Goal: Information Seeking & Learning: Learn about a topic

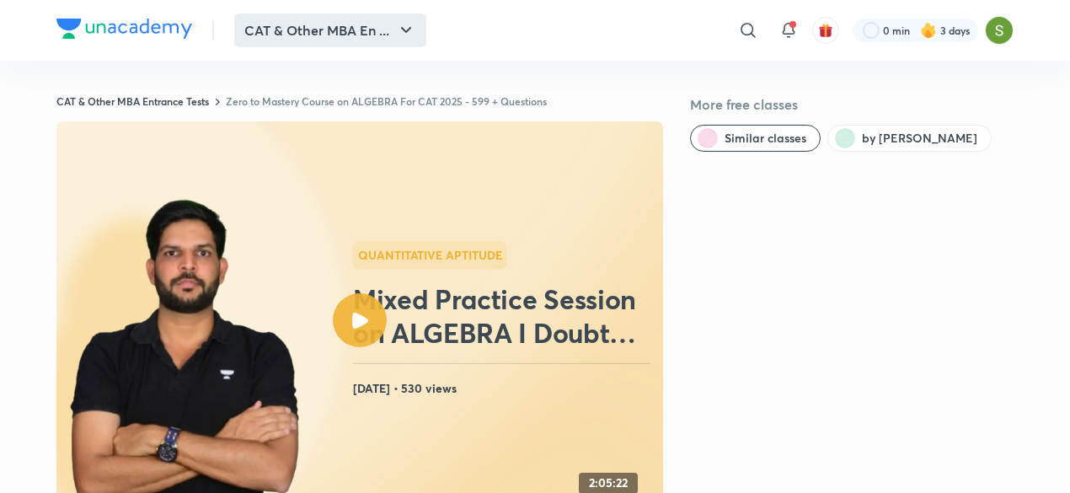
click at [289, 29] on button "CAT & Other MBA En ..." at bounding box center [330, 30] width 192 height 34
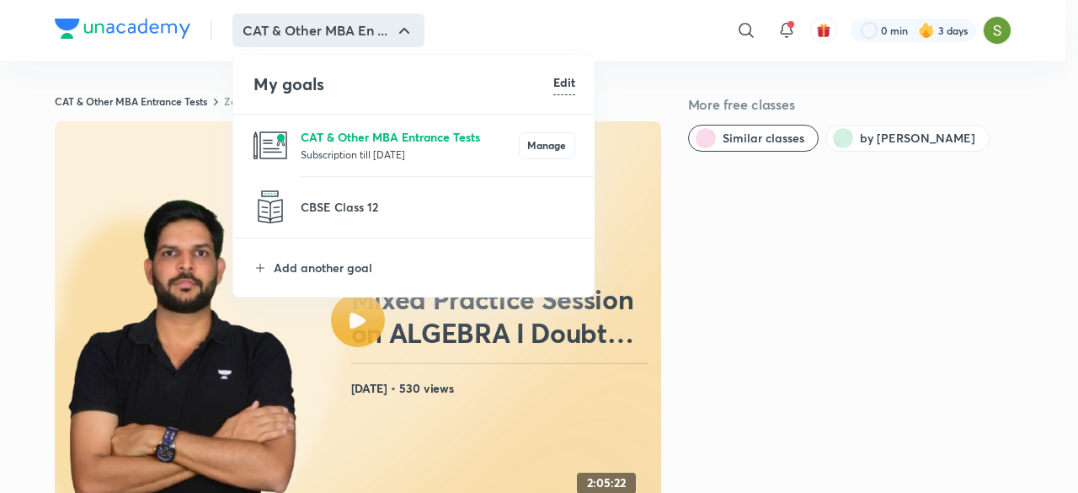
click at [329, 136] on p "CAT & Other MBA Entrance Tests" at bounding box center [410, 137] width 218 height 18
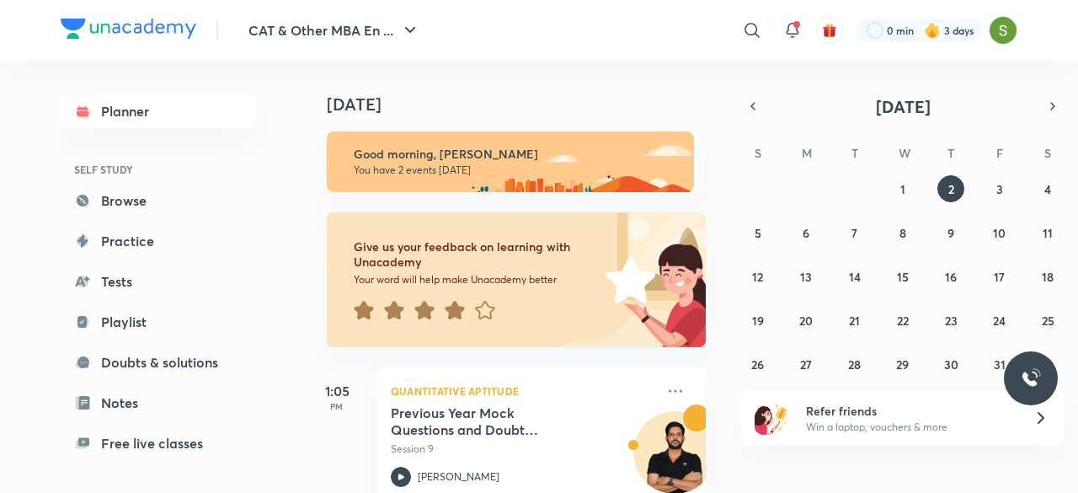
scroll to position [194, 0]
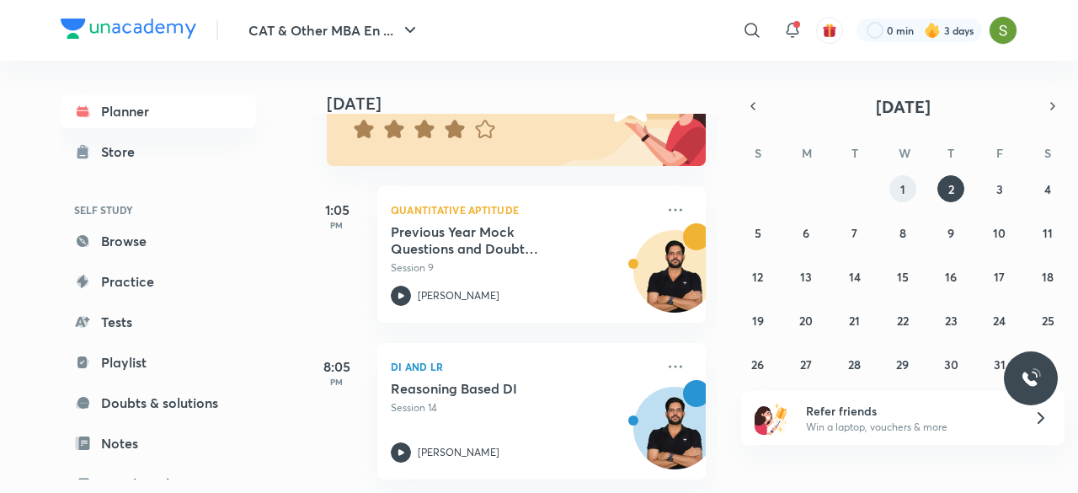
click at [528, 185] on button "1" at bounding box center [903, 188] width 27 height 27
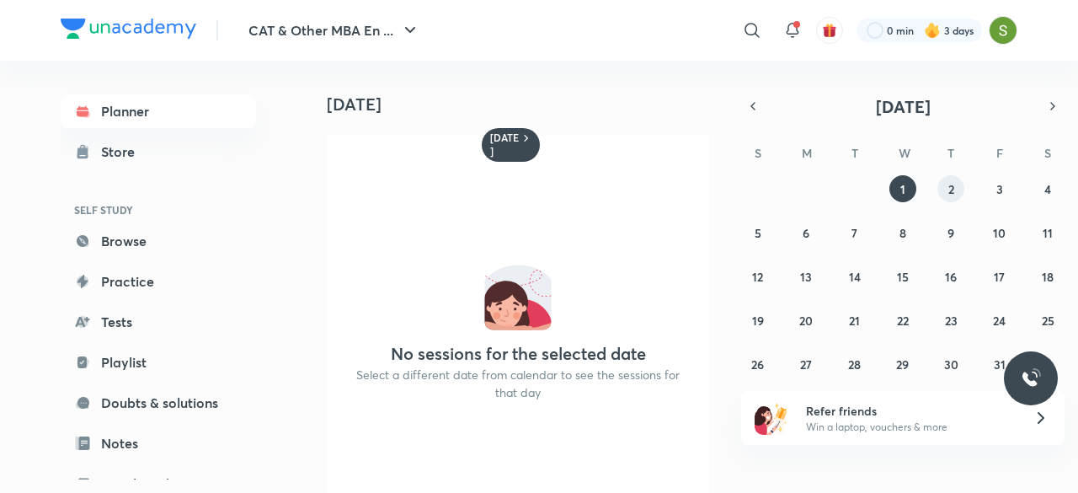
click at [528, 191] on button "2" at bounding box center [951, 188] width 27 height 27
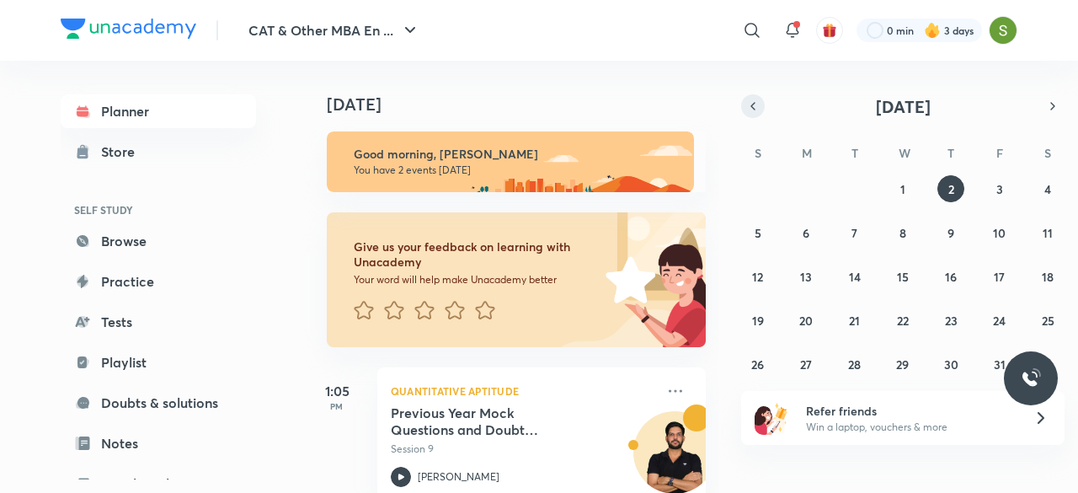
click at [528, 104] on icon "button" at bounding box center [752, 106] width 13 height 15
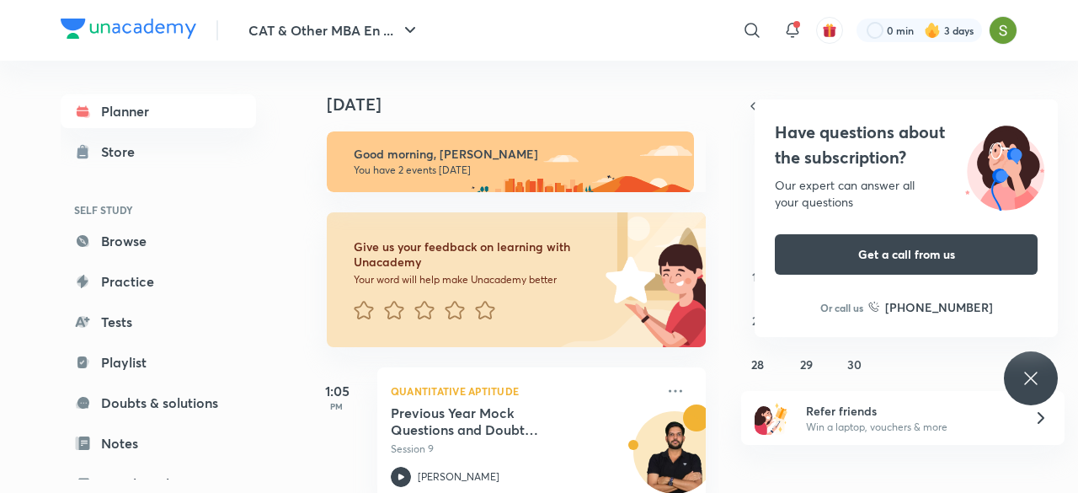
click at [528, 195] on div "Have questions about the subscription? Our expert can answer all your questions…" at bounding box center [1031, 378] width 54 height 54
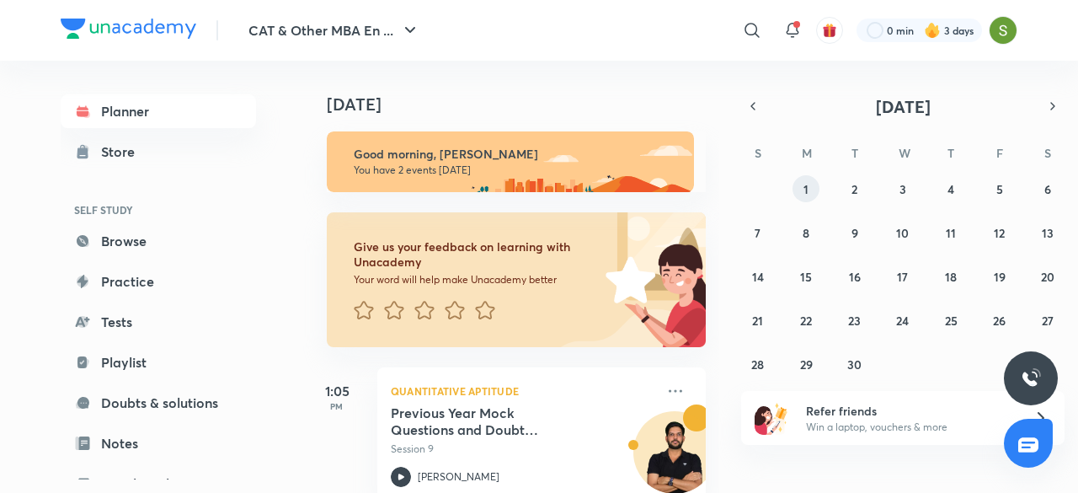
click at [528, 185] on button "1" at bounding box center [806, 188] width 27 height 27
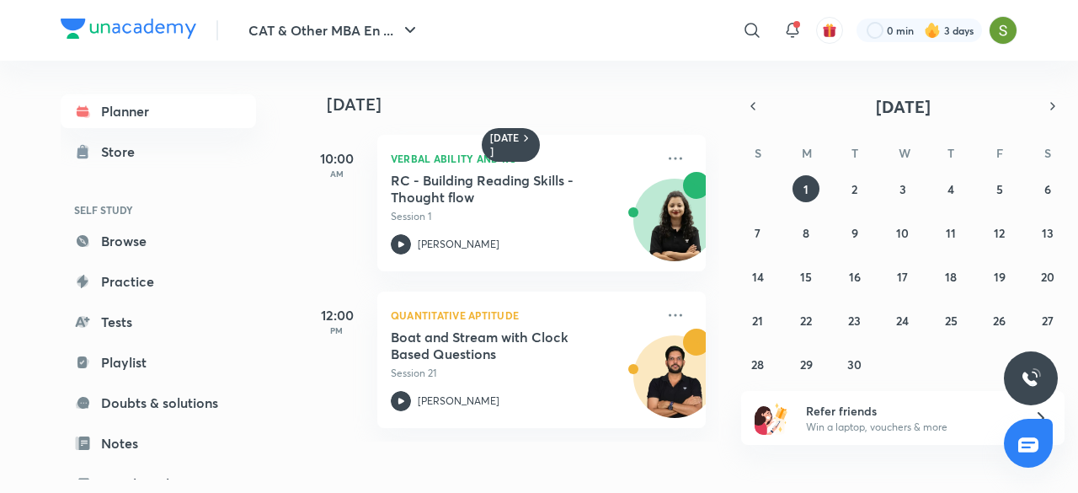
click at [528, 190] on div "31 1 2 3 4 5 6 7 8 9 10 11 12 13 14 15 16 17 18 19 20 21 22 23 24 25 26 27 28 2…" at bounding box center [902, 276] width 323 height 202
click at [528, 107] on icon "button" at bounding box center [1052, 106] width 13 height 15
click at [528, 190] on abbr "1" at bounding box center [903, 189] width 5 height 16
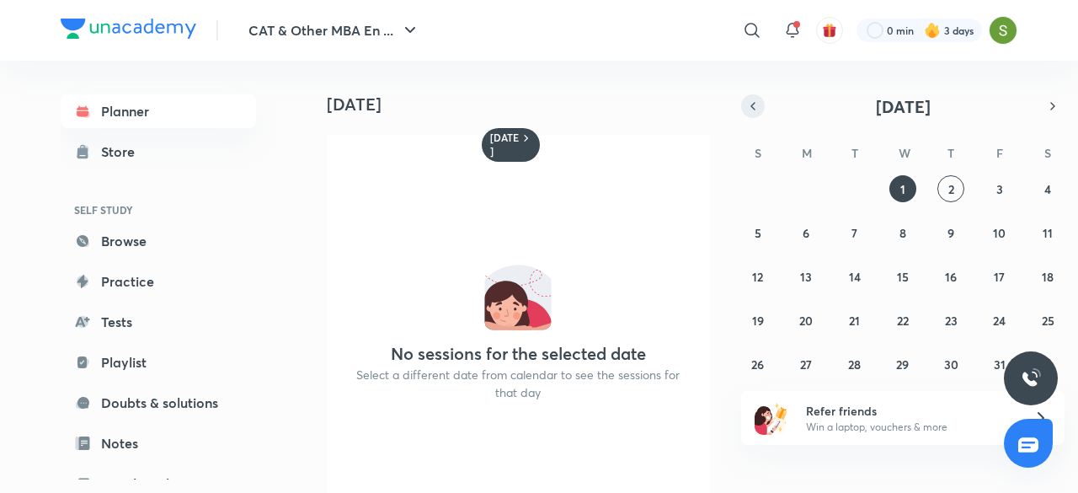
click at [528, 102] on icon "button" at bounding box center [752, 106] width 13 height 15
click at [528, 195] on abbr "30" at bounding box center [854, 364] width 14 height 16
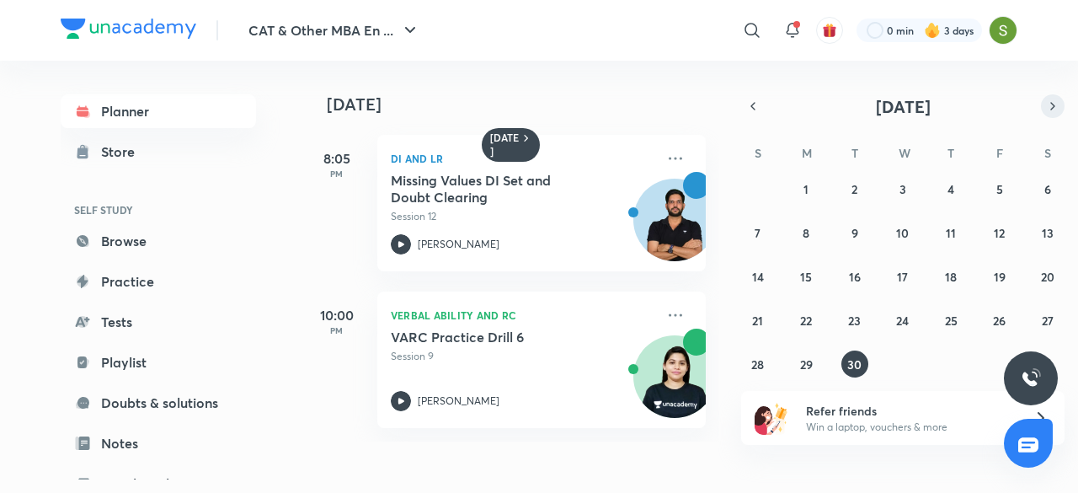
click at [528, 104] on icon "button" at bounding box center [1052, 106] width 13 height 15
click at [528, 195] on abbr "2" at bounding box center [952, 189] width 6 height 16
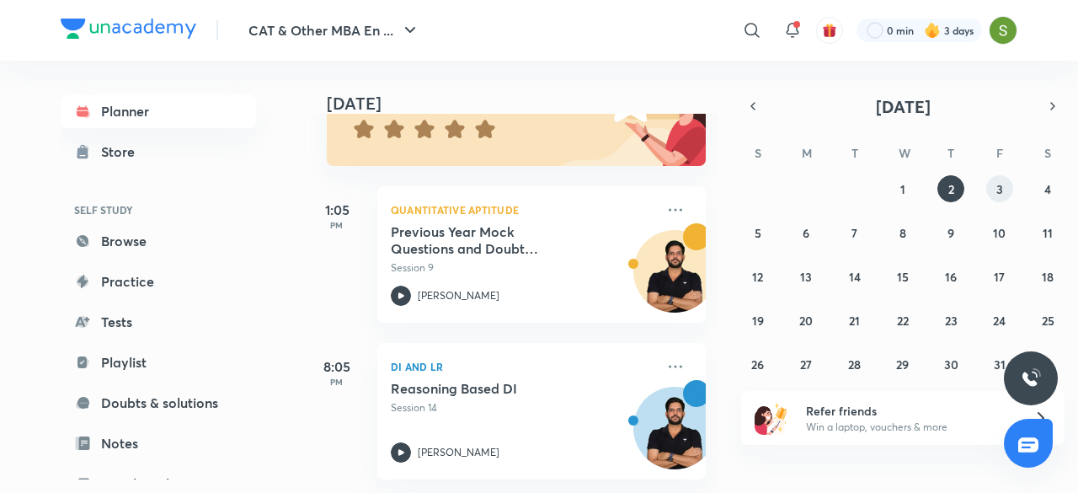
click at [528, 179] on button "3" at bounding box center [999, 188] width 27 height 27
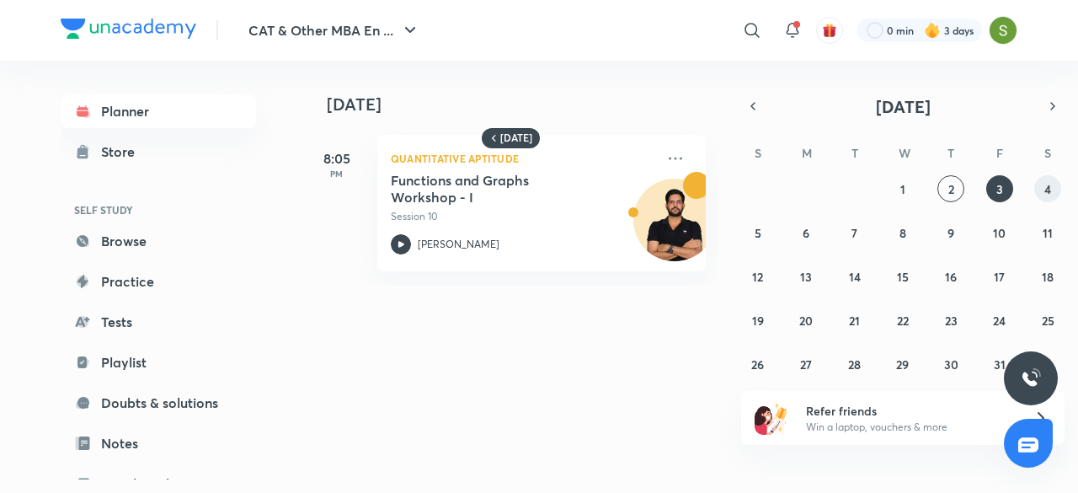
click at [528, 186] on abbr "4" at bounding box center [1048, 189] width 7 height 16
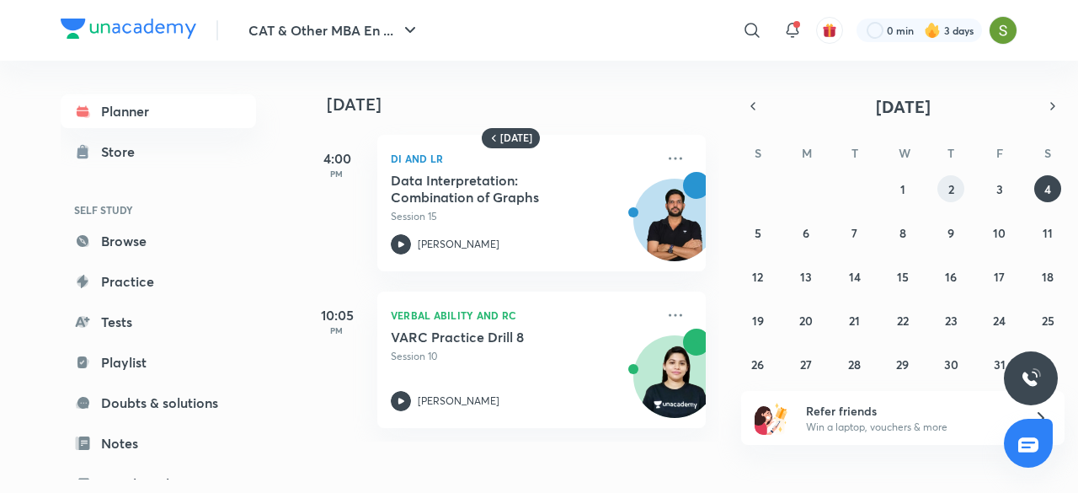
click at [528, 183] on abbr "2" at bounding box center [952, 189] width 6 height 16
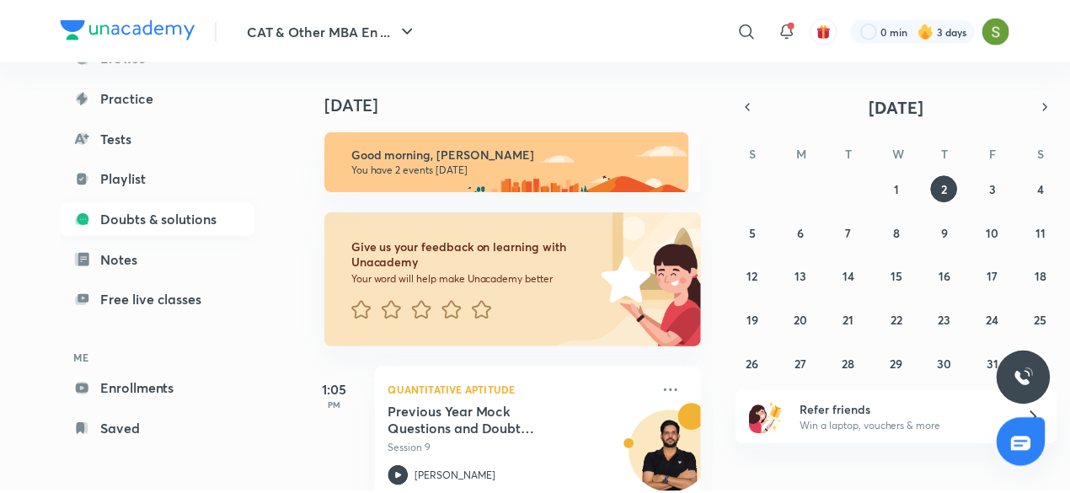
scroll to position [0, 0]
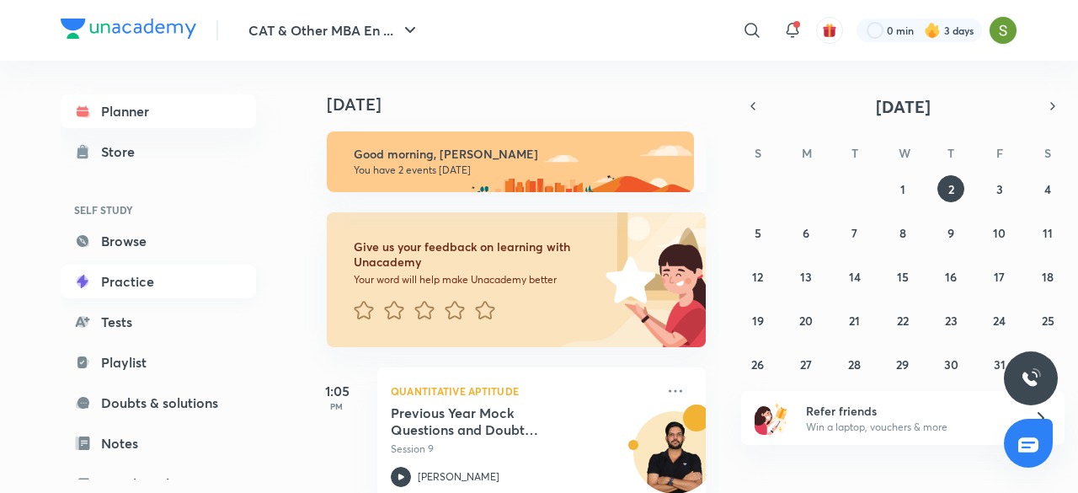
click at [152, 195] on link "Practice" at bounding box center [158, 282] width 195 height 34
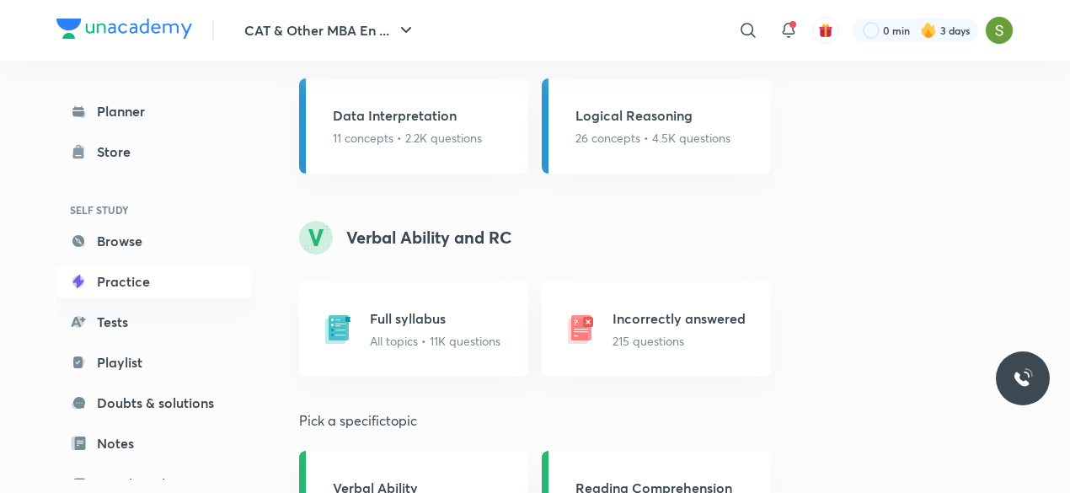
scroll to position [1298, 0]
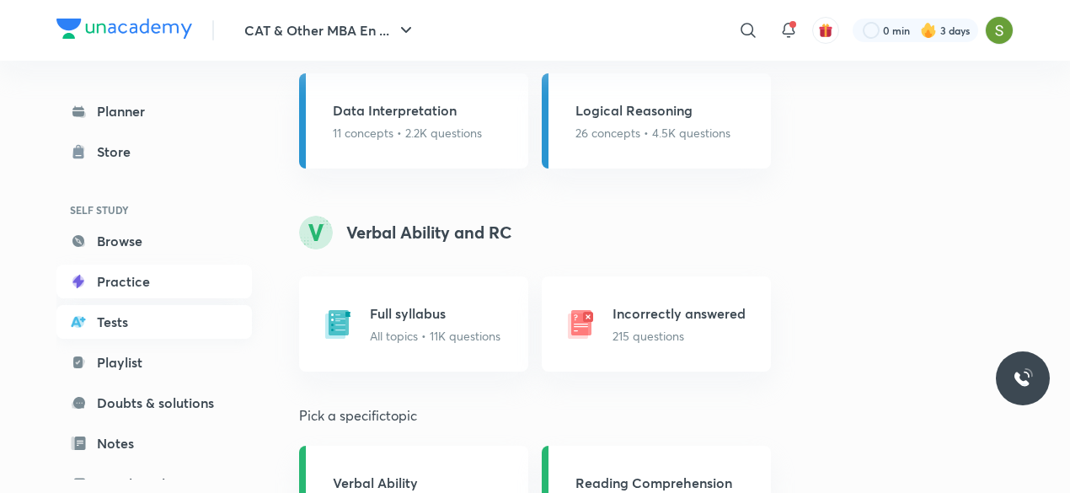
click at [118, 195] on link "Tests" at bounding box center [153, 322] width 195 height 34
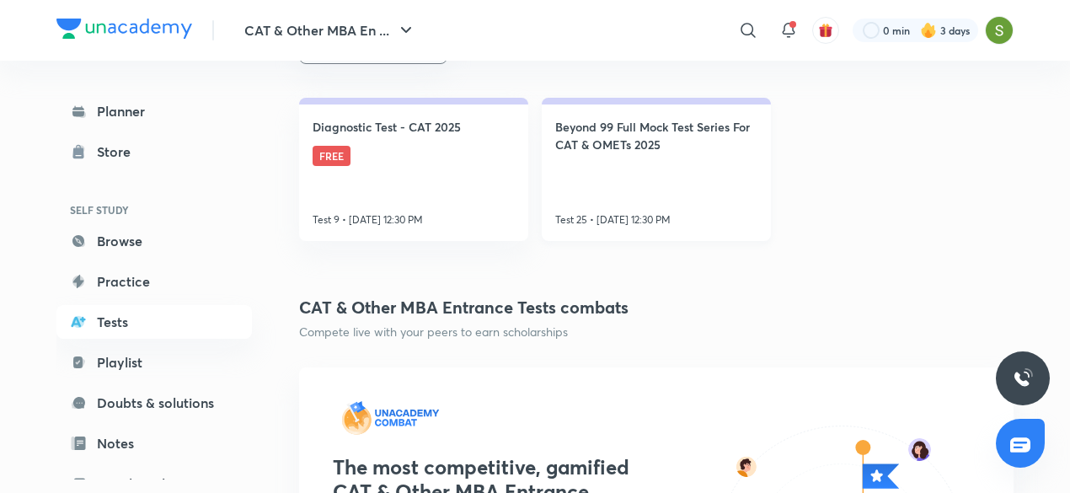
scroll to position [366, 0]
click at [528, 145] on h4 "Beyond 99 Full Mock Test Series For CAT & OMETs 2025" at bounding box center [656, 136] width 202 height 35
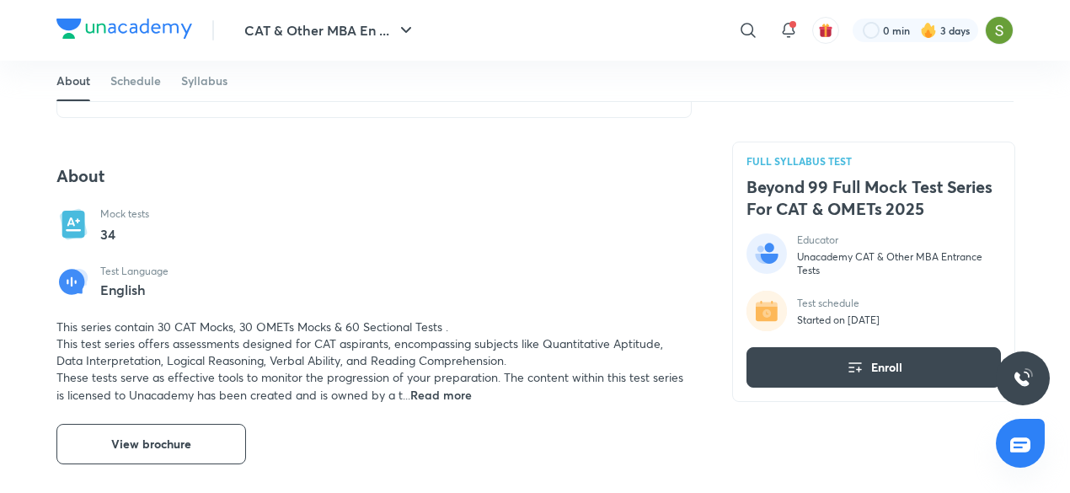
scroll to position [473, 0]
click at [78, 195] on rect at bounding box center [73, 224] width 23 height 27
click at [150, 78] on link "Schedule" at bounding box center [135, 81] width 51 height 40
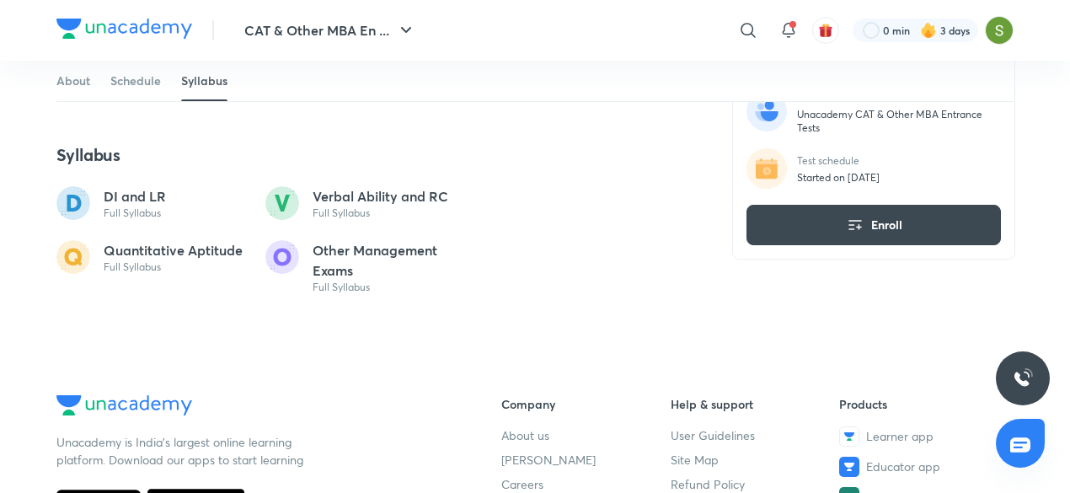
scroll to position [1082, 0]
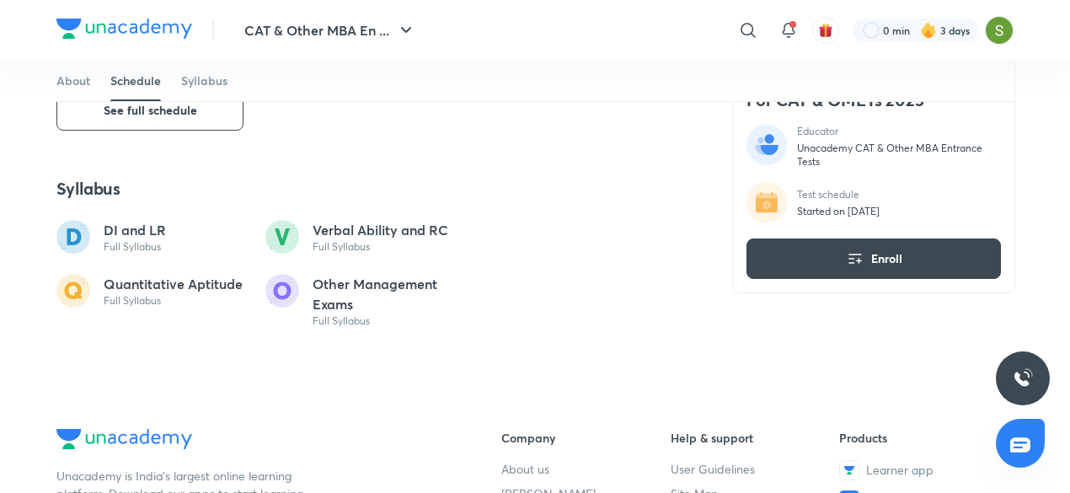
click at [282, 195] on circle at bounding box center [282, 237] width 34 height 34
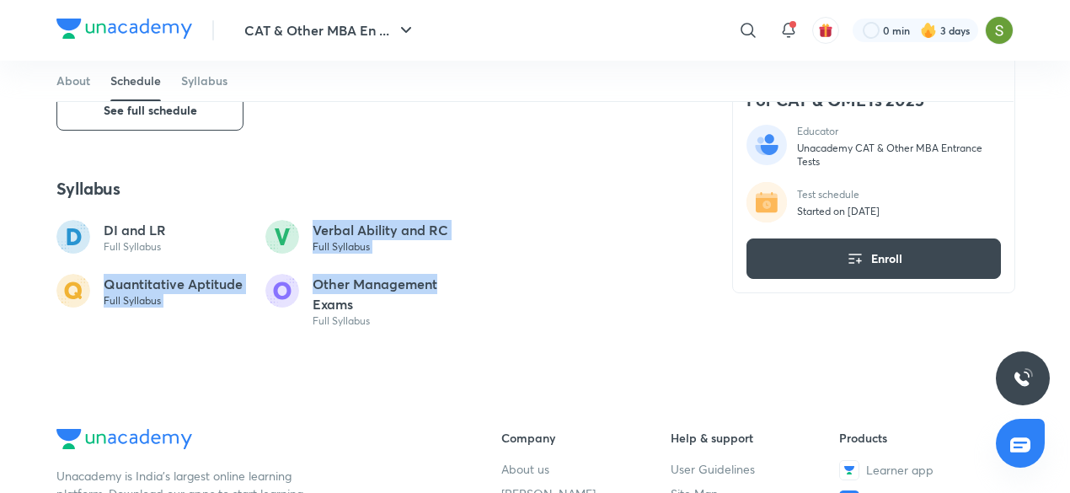
drag, startPoint x: 282, startPoint y: 232, endPoint x: 440, endPoint y: 282, distance: 165.4
click at [440, 195] on div "DI and LR Full Syllabus Verbal Ability and RC Full Syllabus Quantitative Aptitu…" at bounding box center [373, 274] width 635 height 108
click at [440, 195] on p "Other Management Exams" at bounding box center [384, 294] width 142 height 40
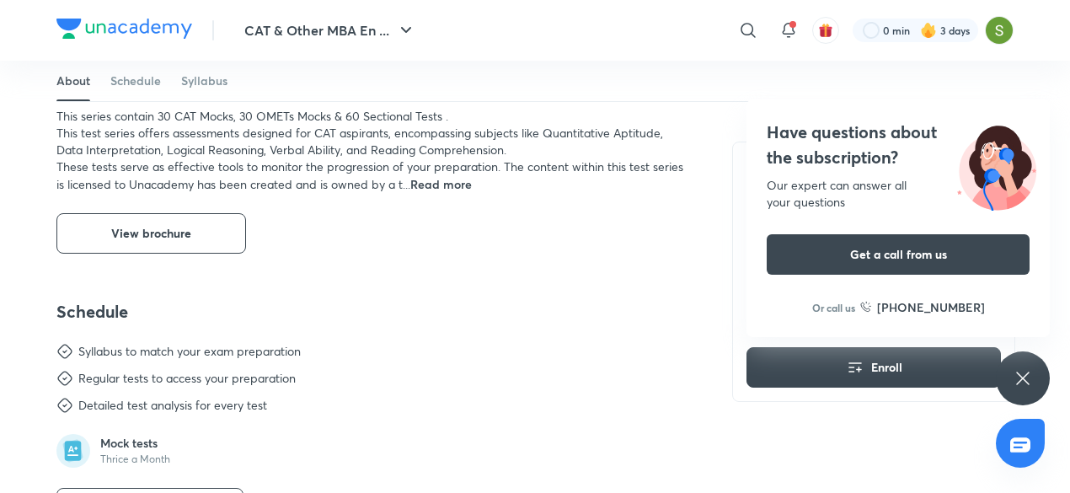
scroll to position [684, 0]
click at [528, 195] on icon at bounding box center [1023, 378] width 20 height 20
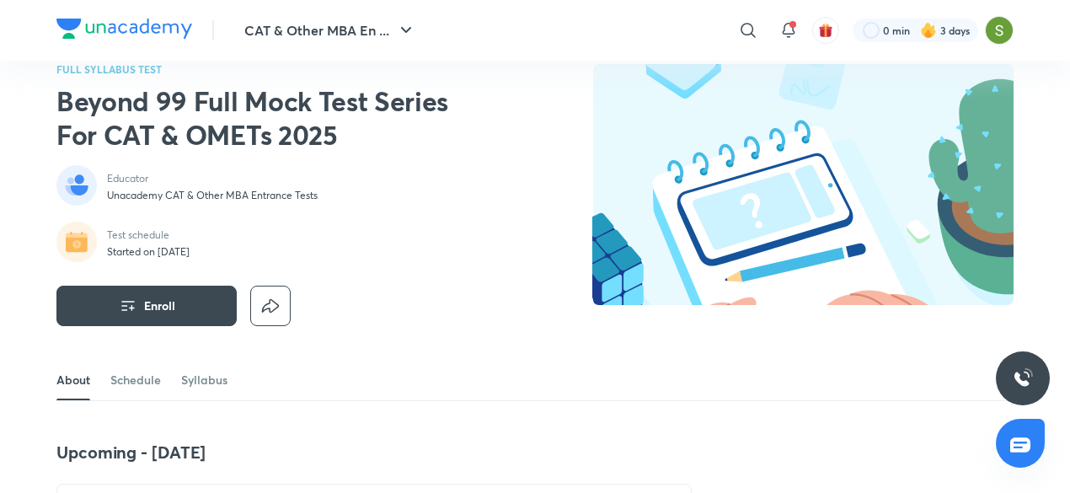
scroll to position [0, 0]
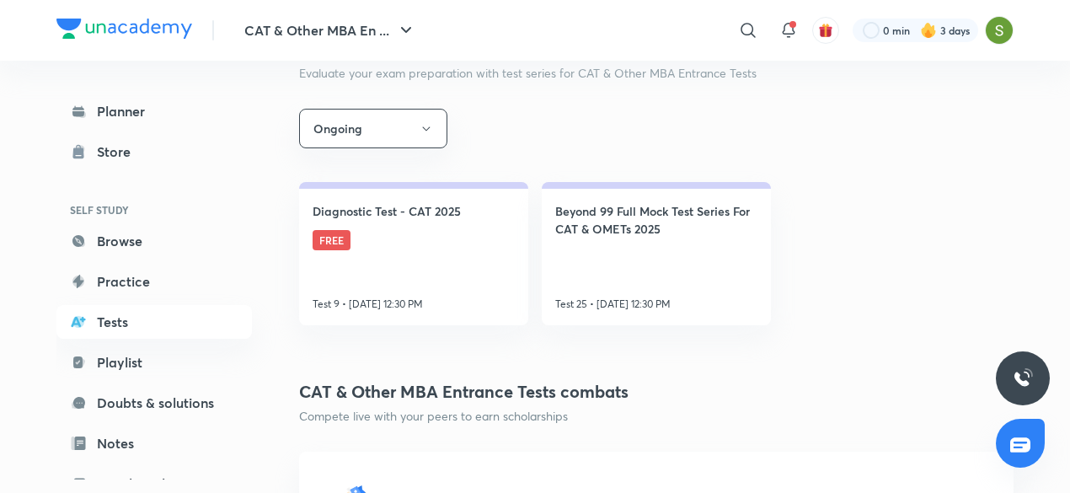
scroll to position [275, 0]
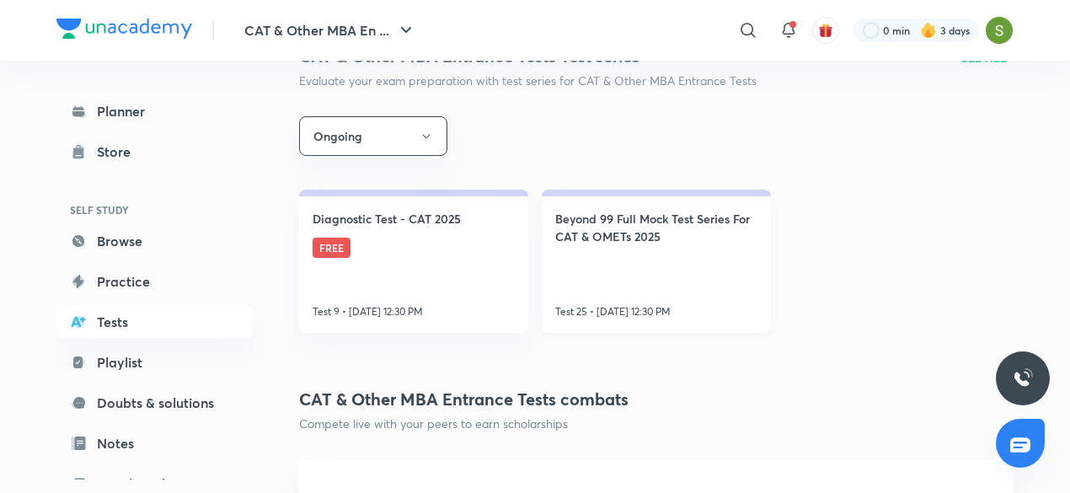
click at [528, 195] on link "Beyond 99 Full Mock Test Series For CAT & OMETs 2025 Test 25 • [DATE] 12:30 PM" at bounding box center [656, 261] width 229 height 143
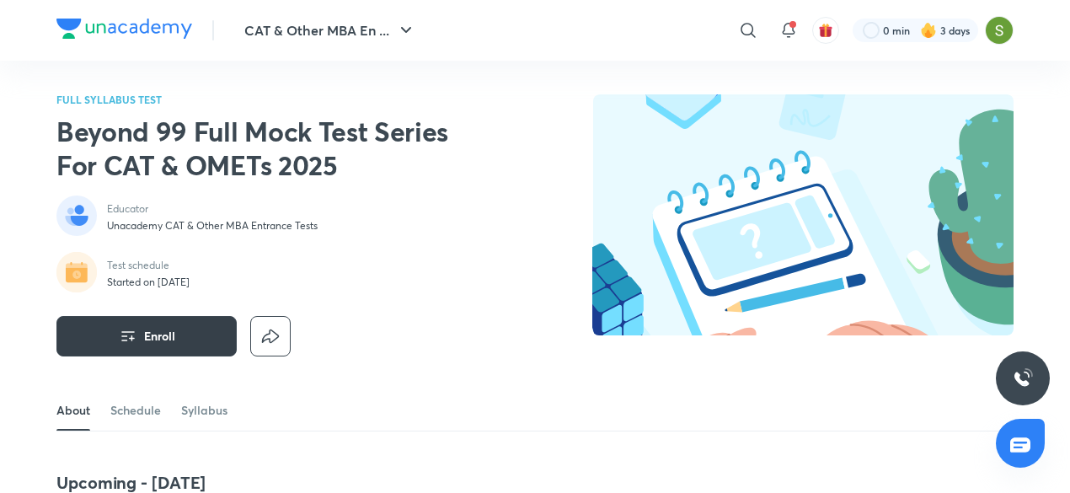
click at [109, 195] on button "Enroll" at bounding box center [146, 336] width 180 height 40
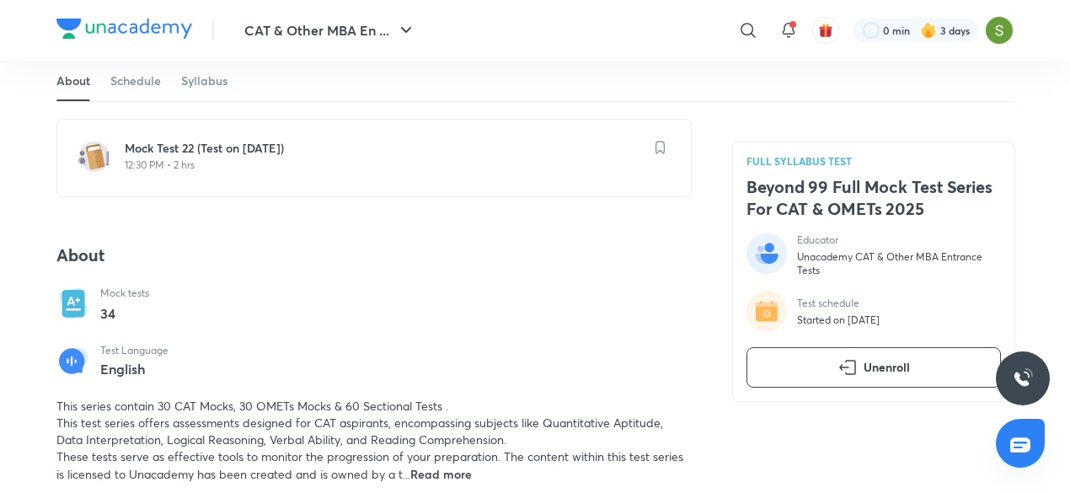
scroll to position [396, 0]
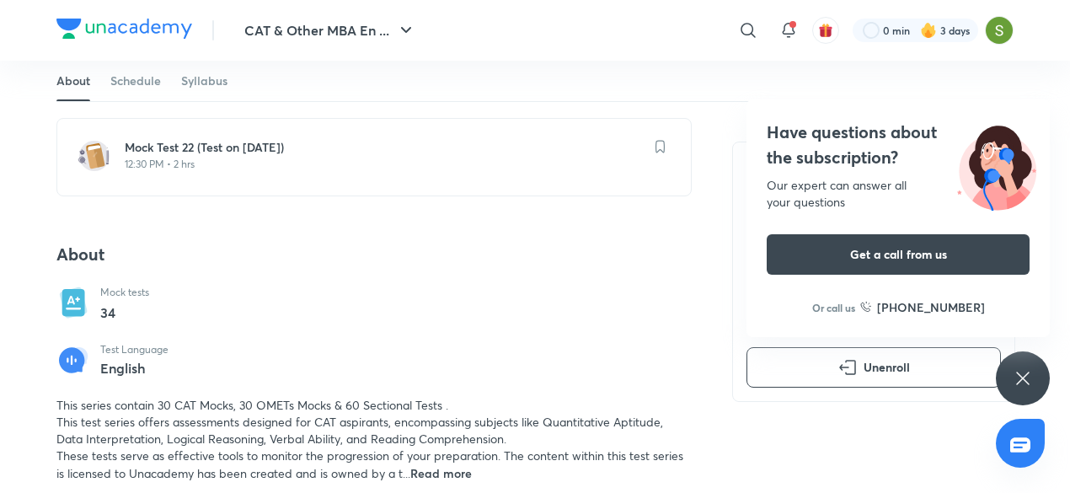
click at [80, 195] on rect at bounding box center [73, 302] width 23 height 27
click at [528, 195] on icon at bounding box center [1023, 378] width 20 height 20
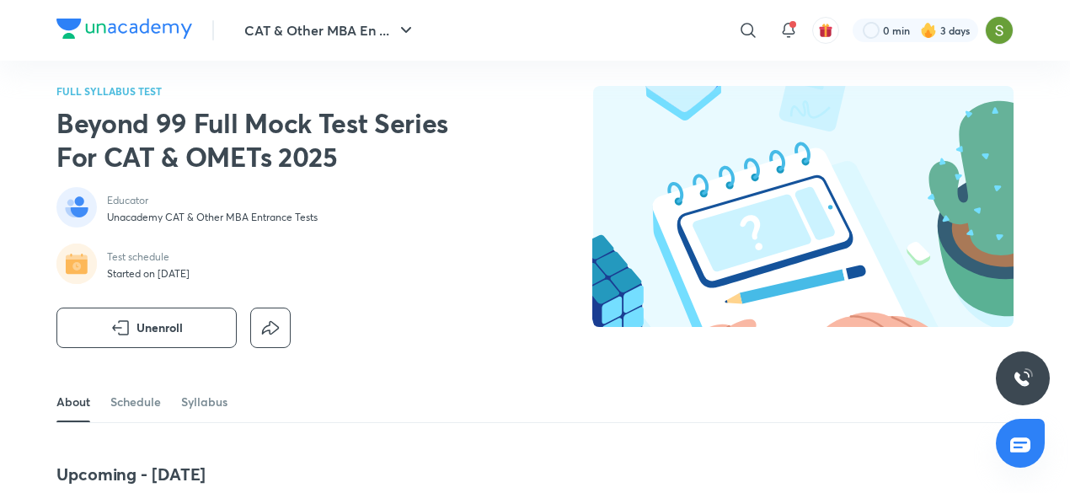
scroll to position [4, 0]
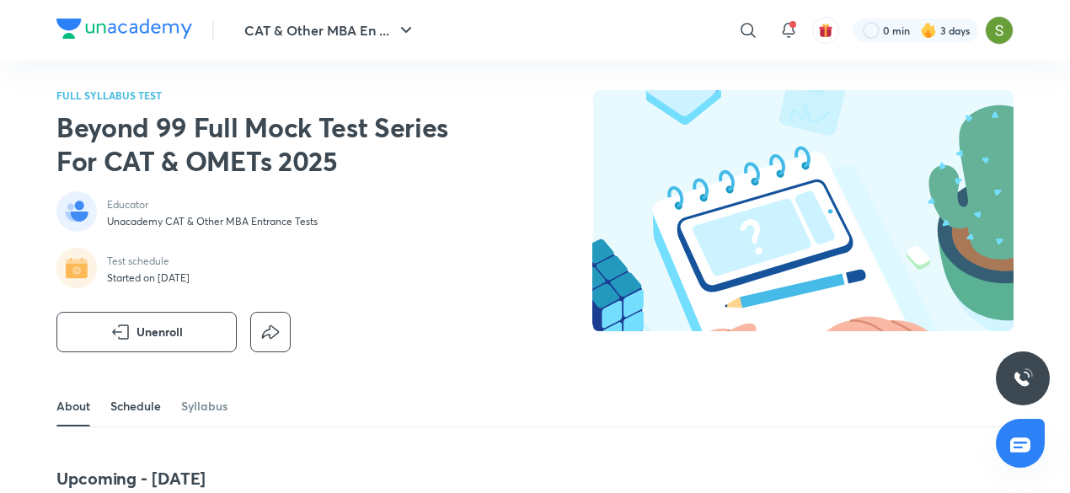
click at [135, 195] on link "Schedule" at bounding box center [135, 406] width 51 height 40
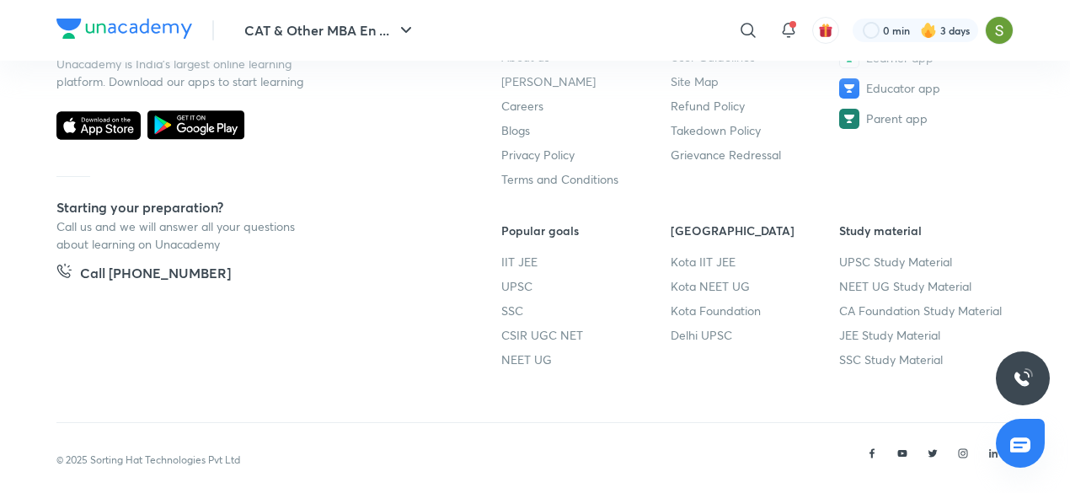
scroll to position [1511, 0]
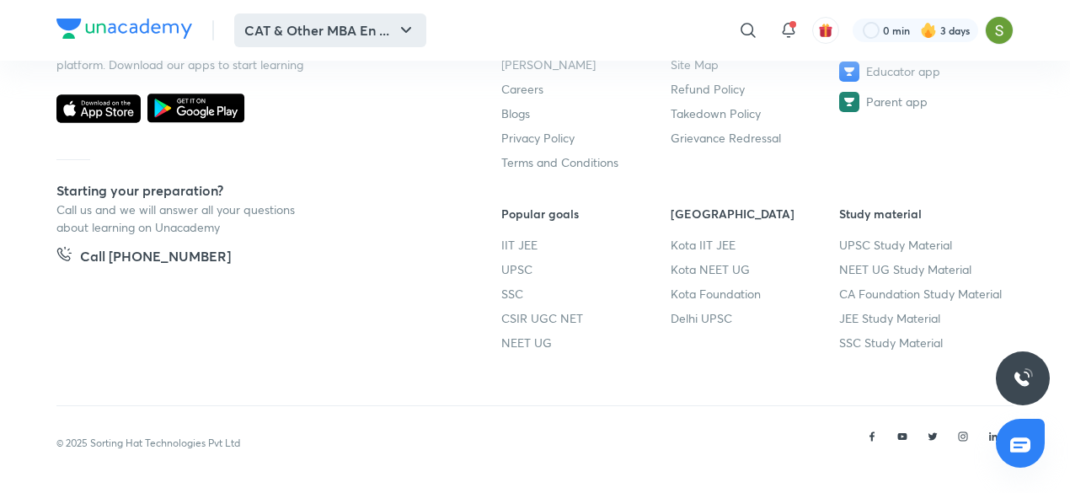
click at [309, 24] on button "CAT & Other MBA En ..." at bounding box center [330, 30] width 192 height 34
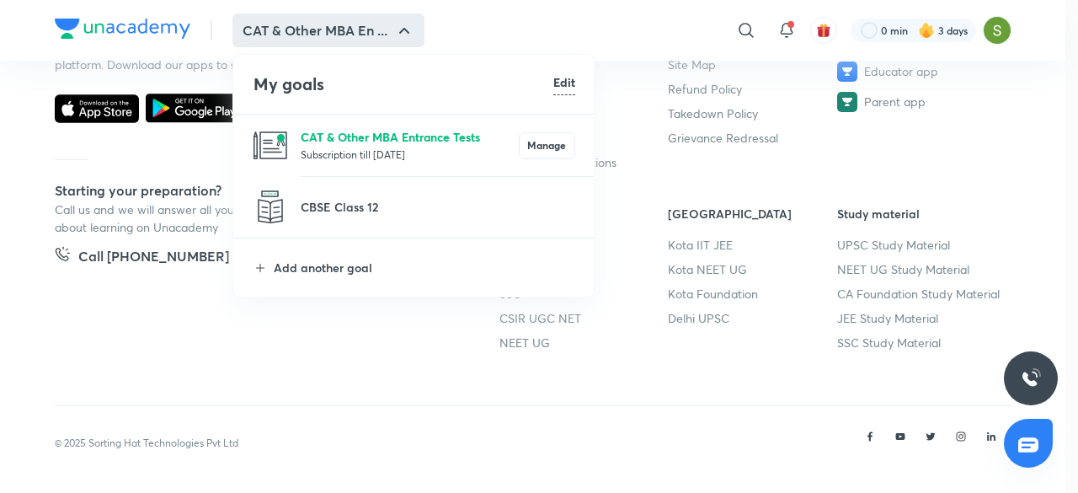
click at [305, 137] on p "CAT & Other MBA Entrance Tests" at bounding box center [410, 137] width 218 height 18
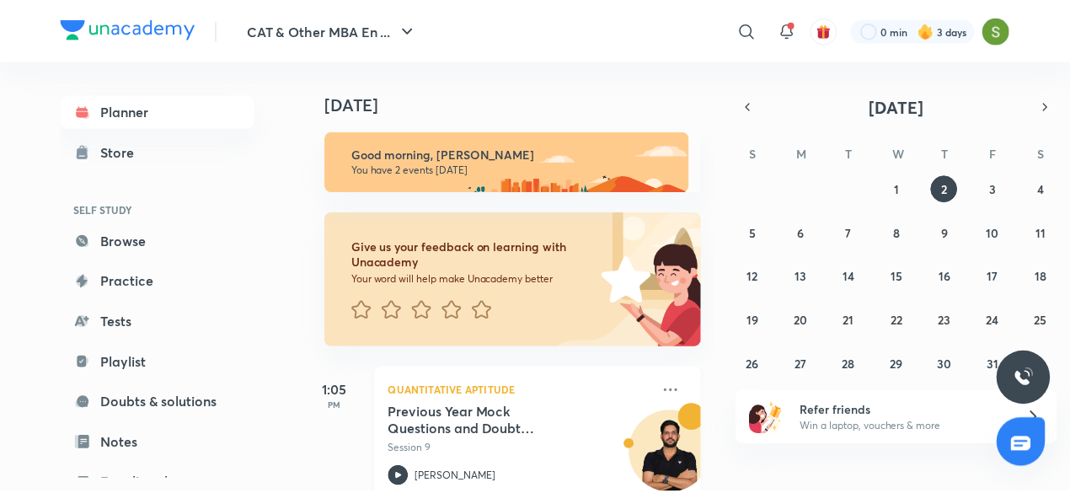
scroll to position [194, 0]
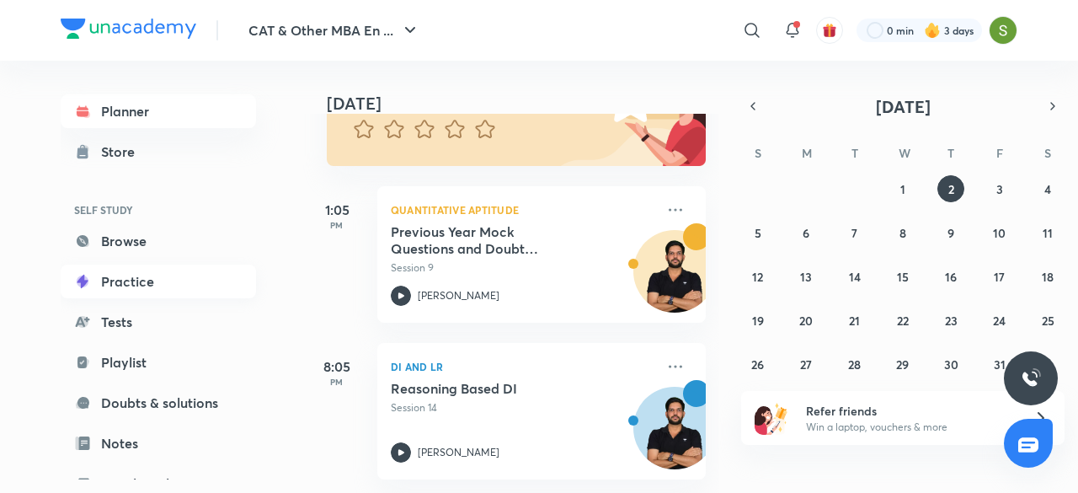
click at [157, 195] on link "Practice" at bounding box center [158, 282] width 195 height 34
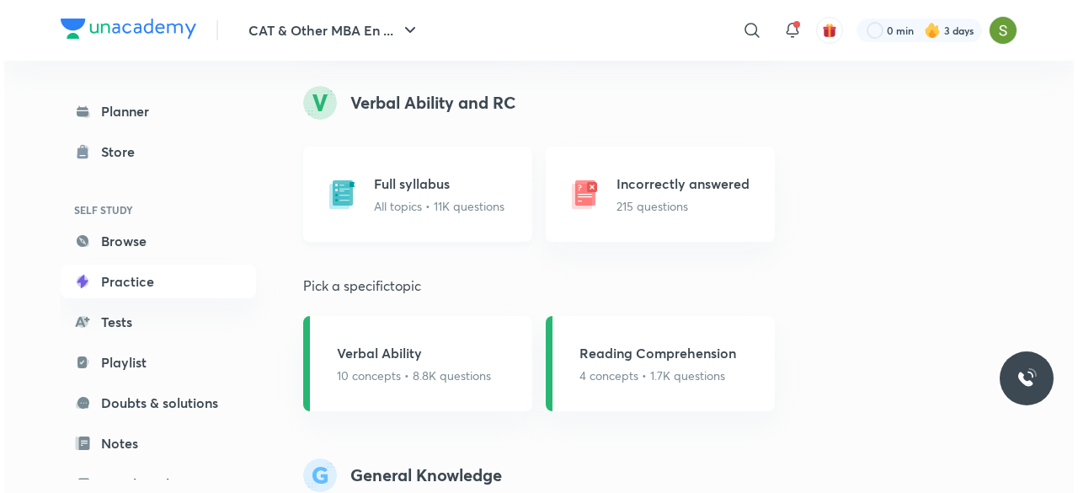
scroll to position [1430, 0]
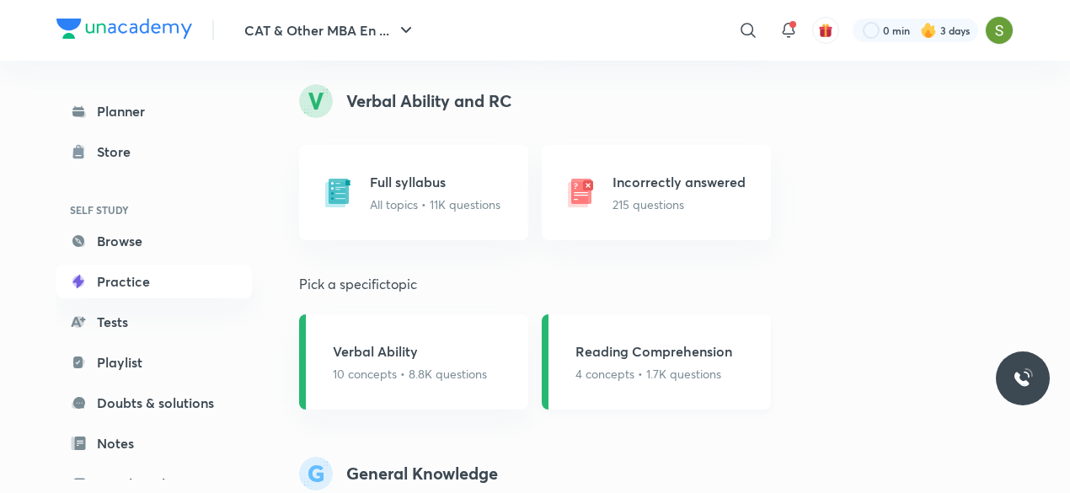
click at [528, 195] on h5 "Reading Comprehension" at bounding box center [653, 351] width 157 height 20
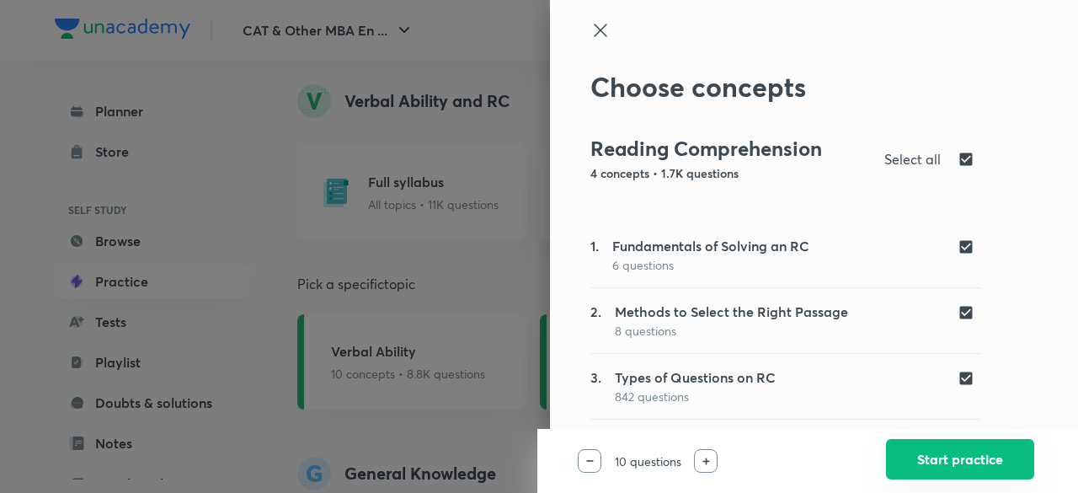
click at [528, 195] on button "Start practice" at bounding box center [960, 459] width 148 height 40
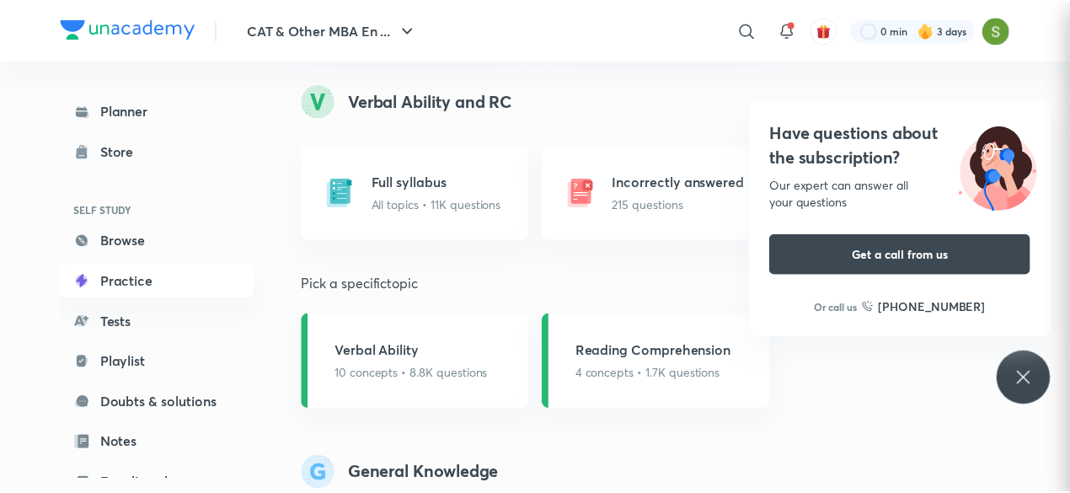
scroll to position [0, 0]
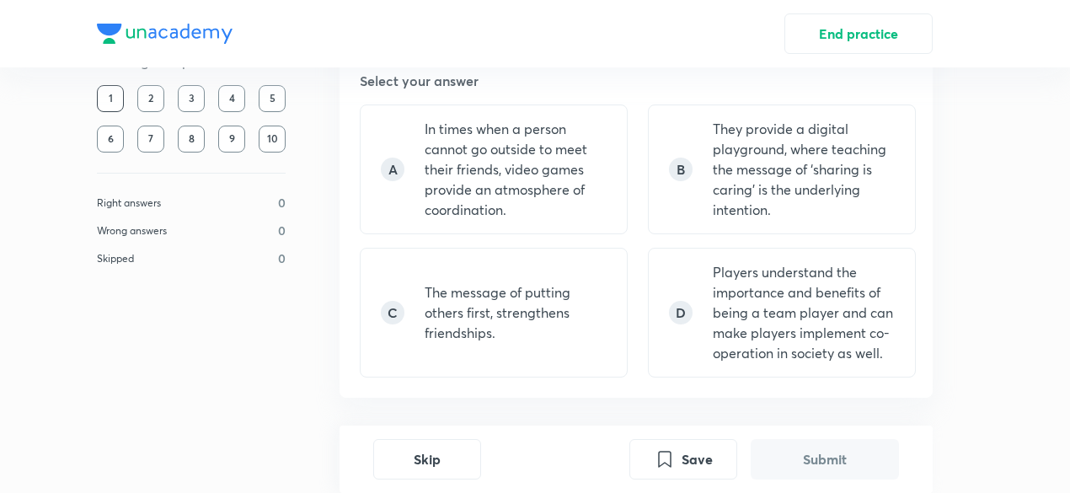
scroll to position [1104, 0]
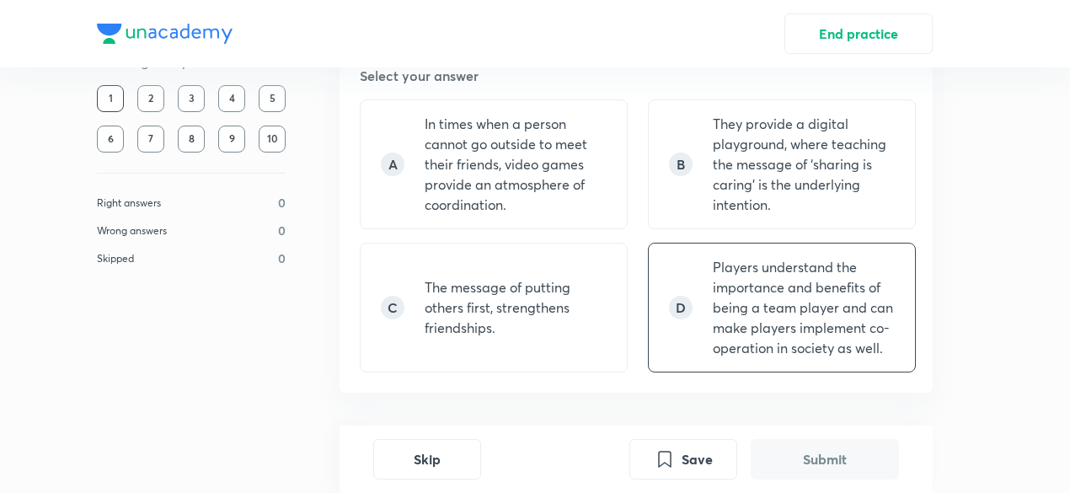
click at [836, 307] on p "Players understand the importance and benefits of being a team player and can m…" at bounding box center [804, 307] width 182 height 101
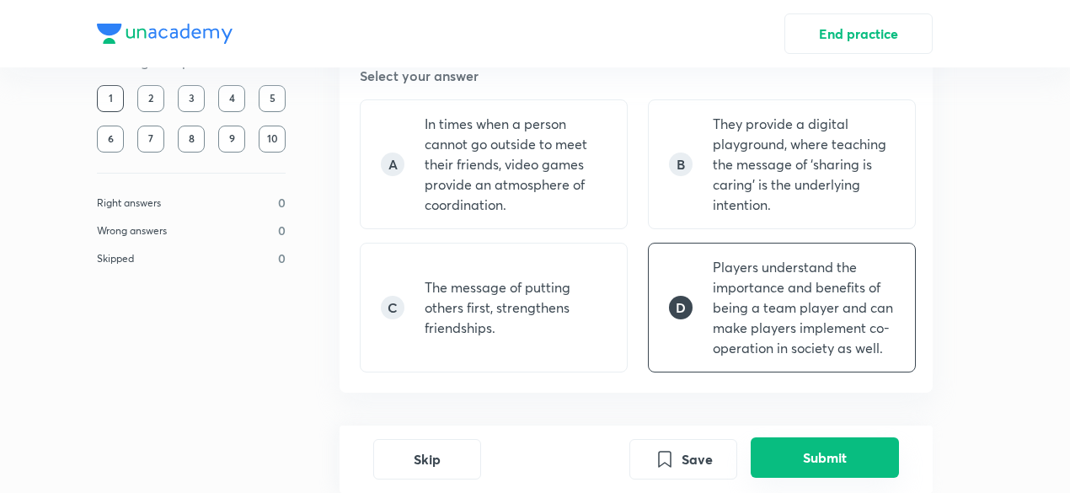
click at [828, 462] on button "Submit" at bounding box center [825, 457] width 148 height 40
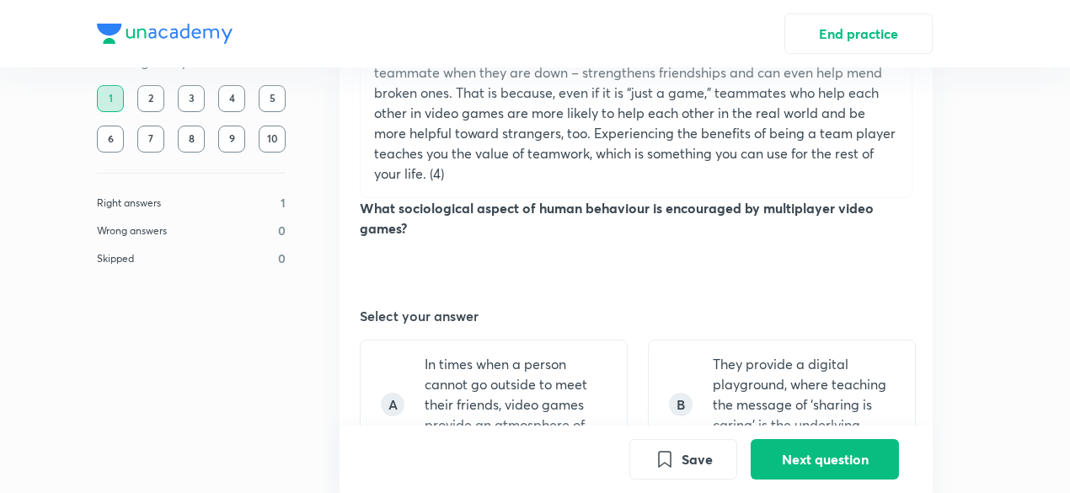
scroll to position [859, 0]
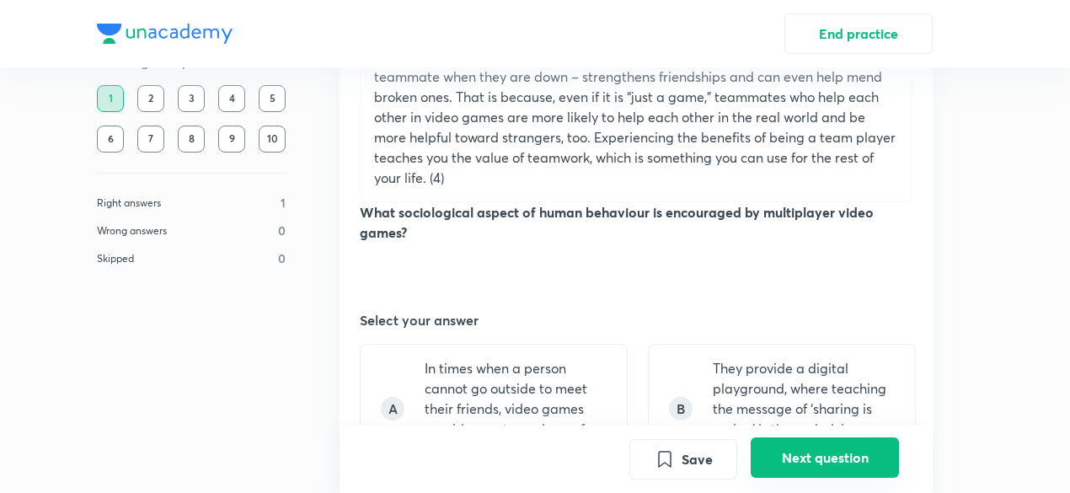
click at [810, 457] on button "Next question" at bounding box center [825, 457] width 148 height 40
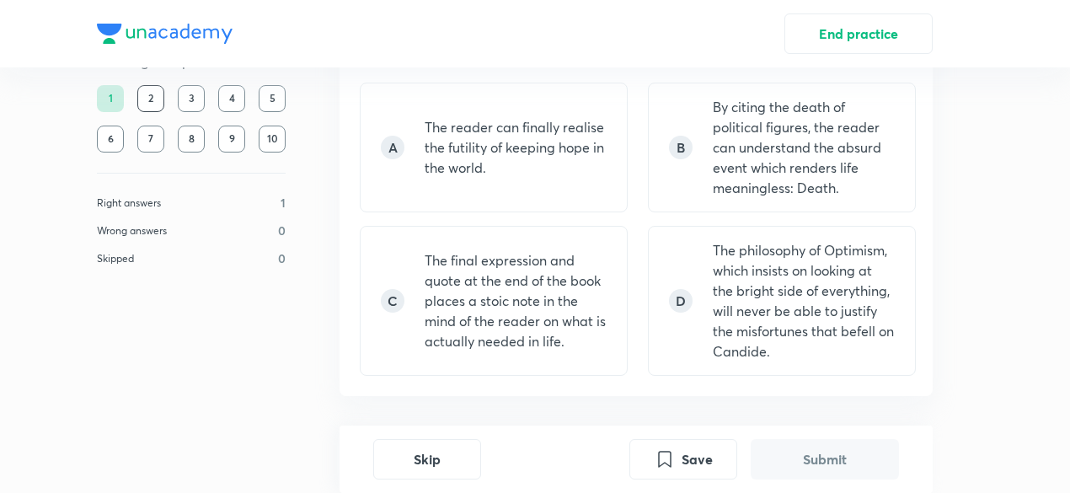
scroll to position [1223, 0]
click at [762, 297] on p "The philosophy of Optimism, which insists on looking at the bright side of ever…" at bounding box center [804, 298] width 182 height 121
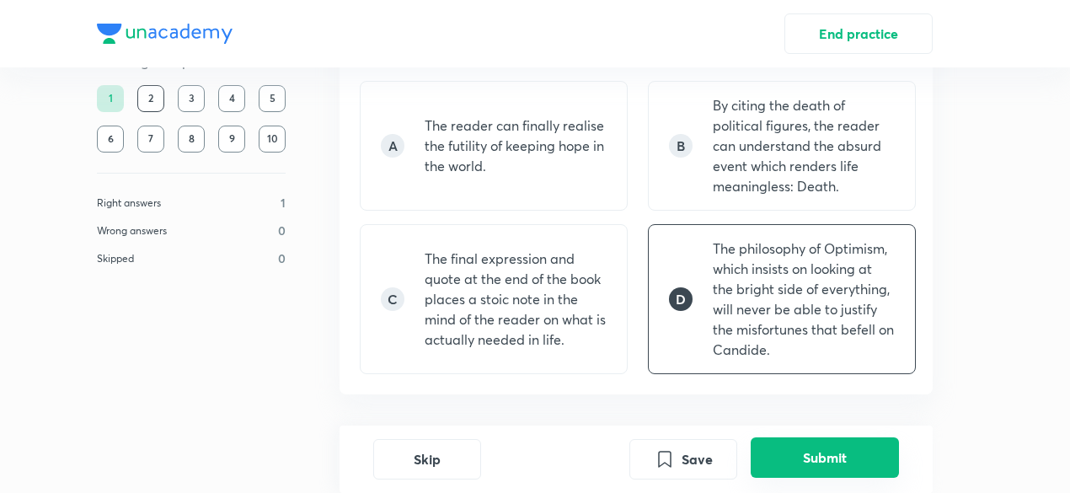
click at [793, 462] on button "Submit" at bounding box center [825, 457] width 148 height 40
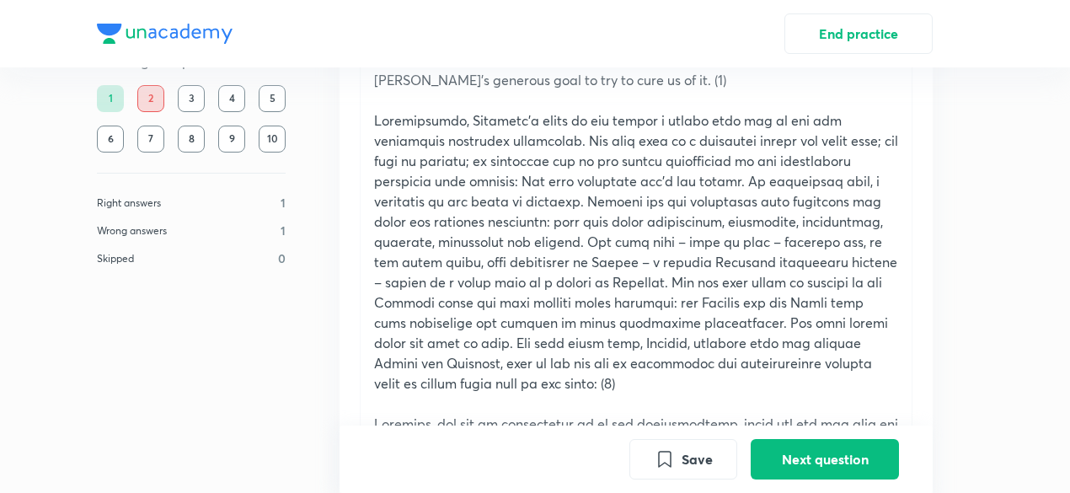
scroll to position [369, 0]
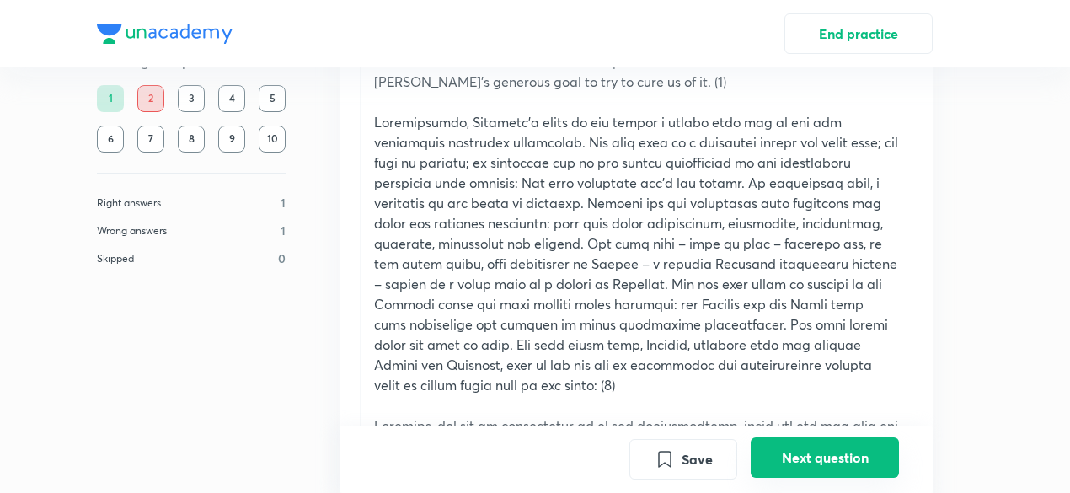
click at [804, 461] on button "Next question" at bounding box center [825, 457] width 148 height 40
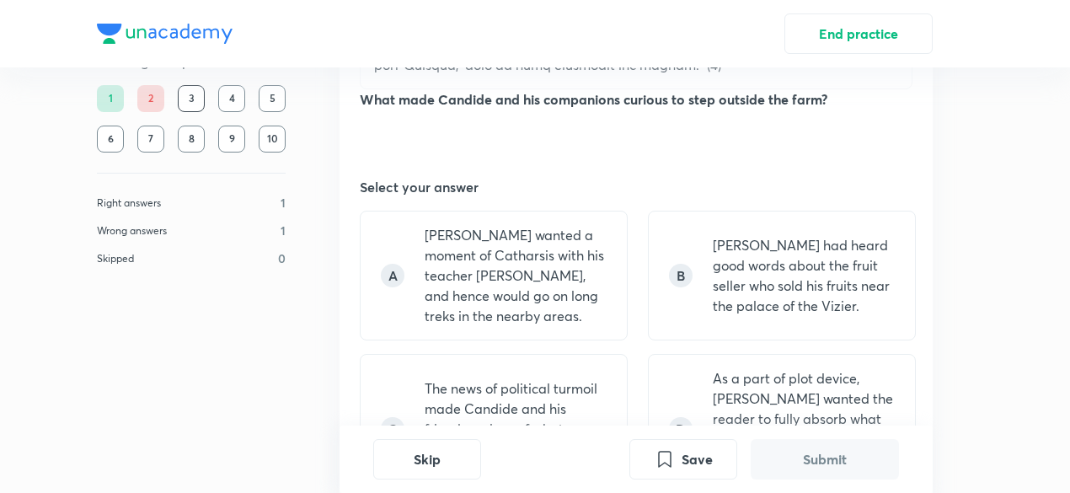
scroll to position [1039, 0]
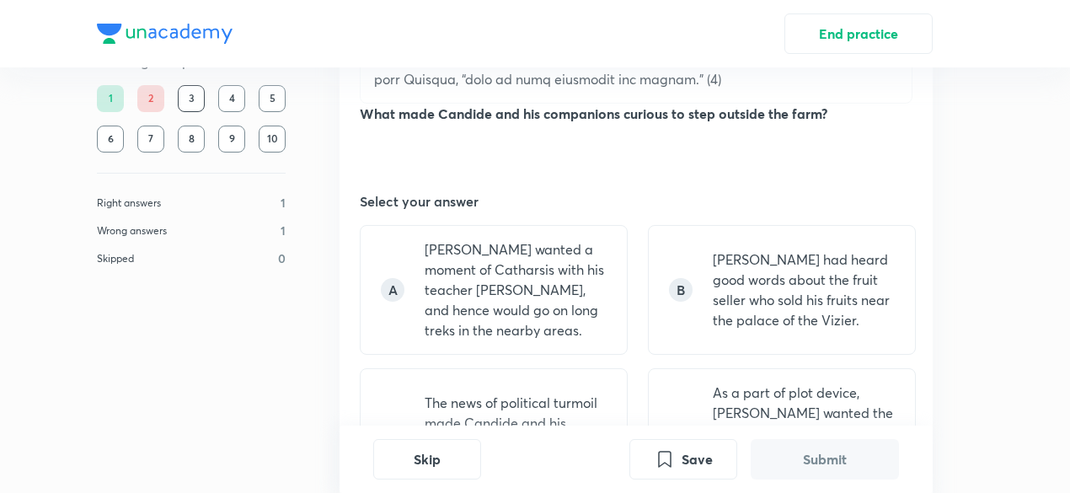
click at [723, 276] on p "Martin had heard good words about the fruit seller who sold his fruits near the…" at bounding box center [804, 289] width 182 height 81
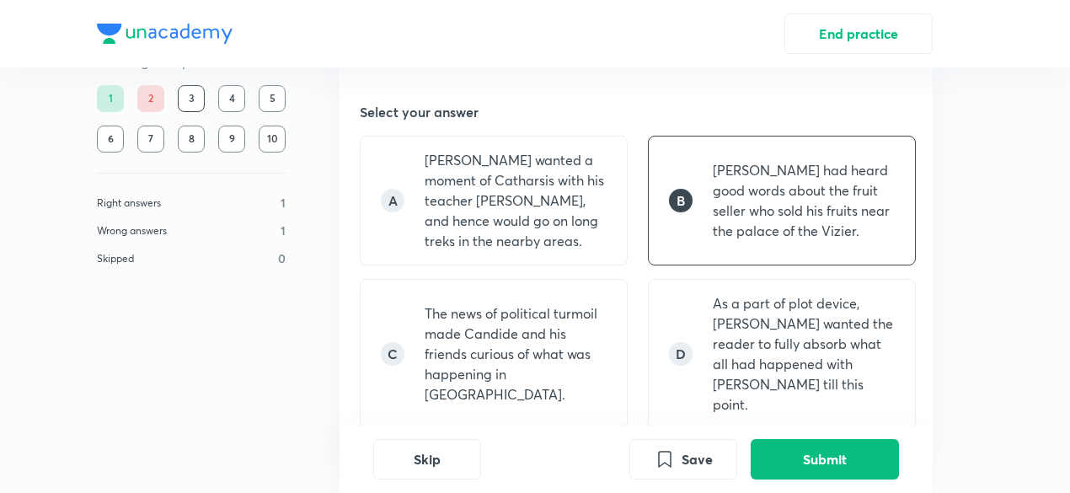
scroll to position [1129, 0]
click at [540, 342] on p "The news of political turmoil made Candide and his friends curious of what was …" at bounding box center [516, 352] width 182 height 101
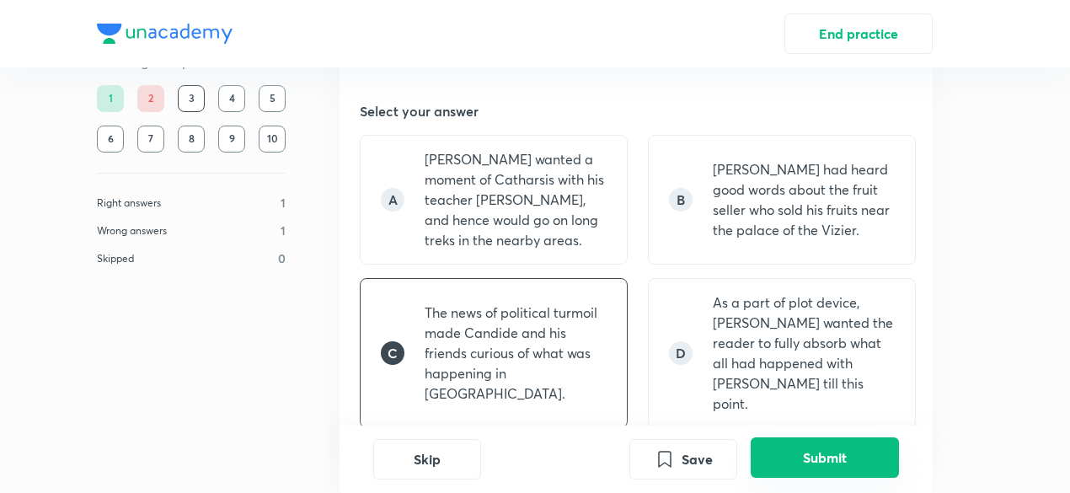
click at [794, 452] on button "Submit" at bounding box center [825, 457] width 148 height 40
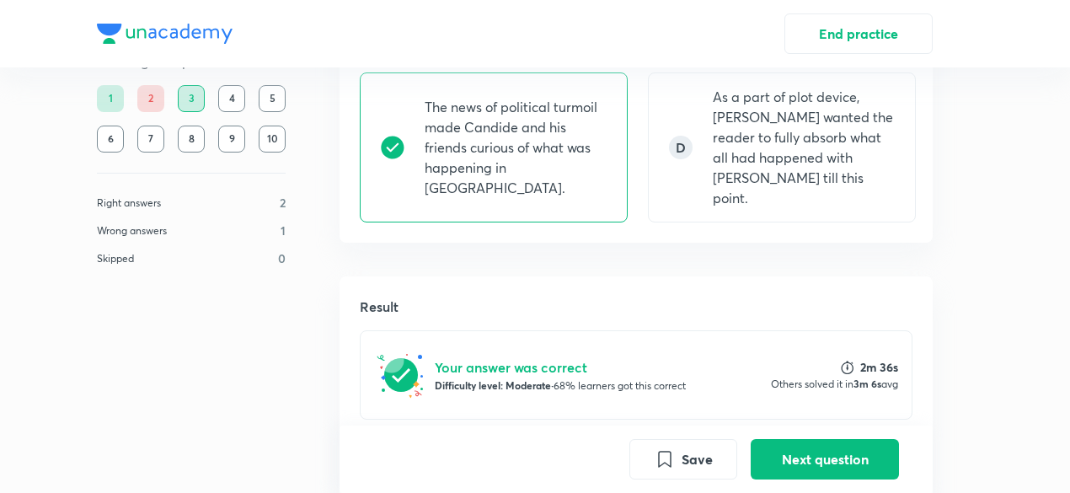
scroll to position [1334, 0]
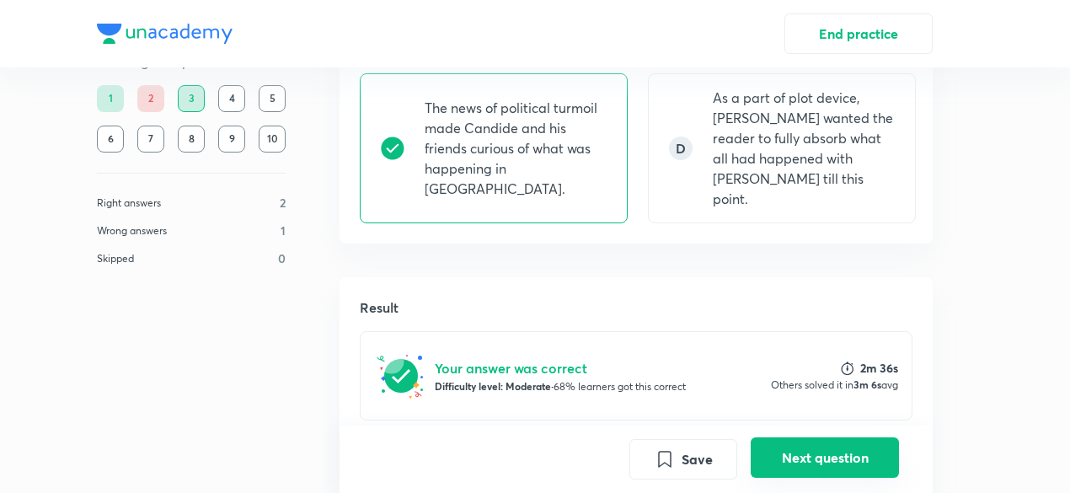
click at [836, 445] on button "Next question" at bounding box center [825, 457] width 148 height 40
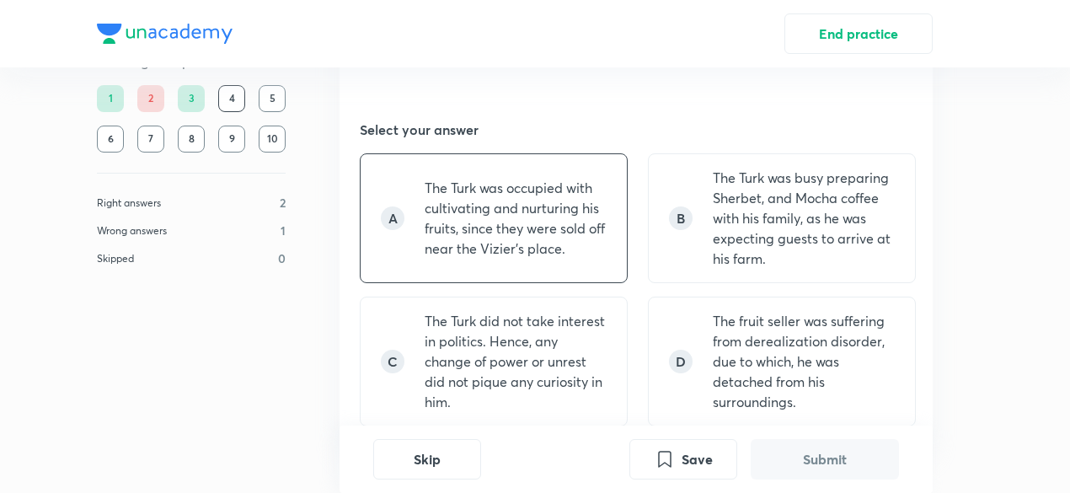
scroll to position [1132, 0]
click at [548, 380] on p "The Turk did not take interest in politics. Hence, any change of power or unres…" at bounding box center [516, 359] width 182 height 101
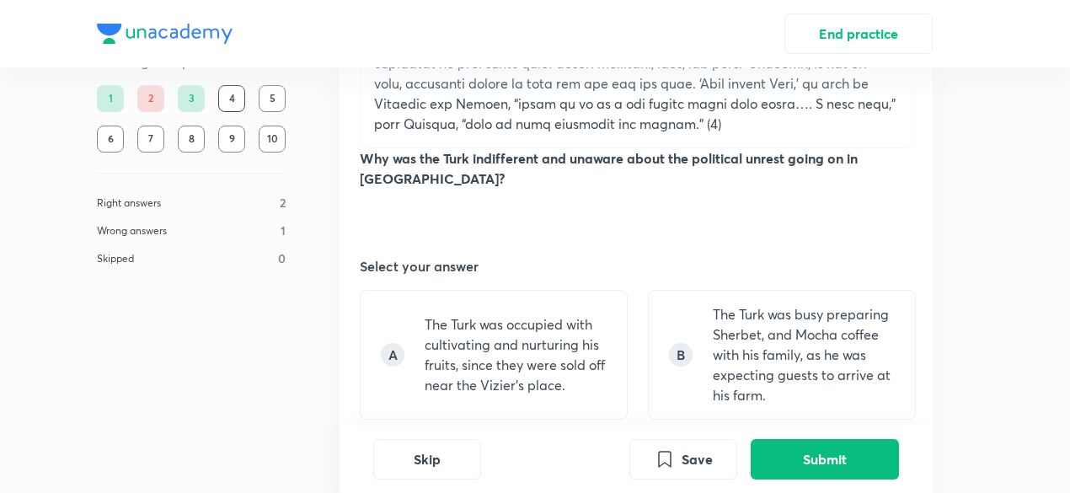
scroll to position [1006, 0]
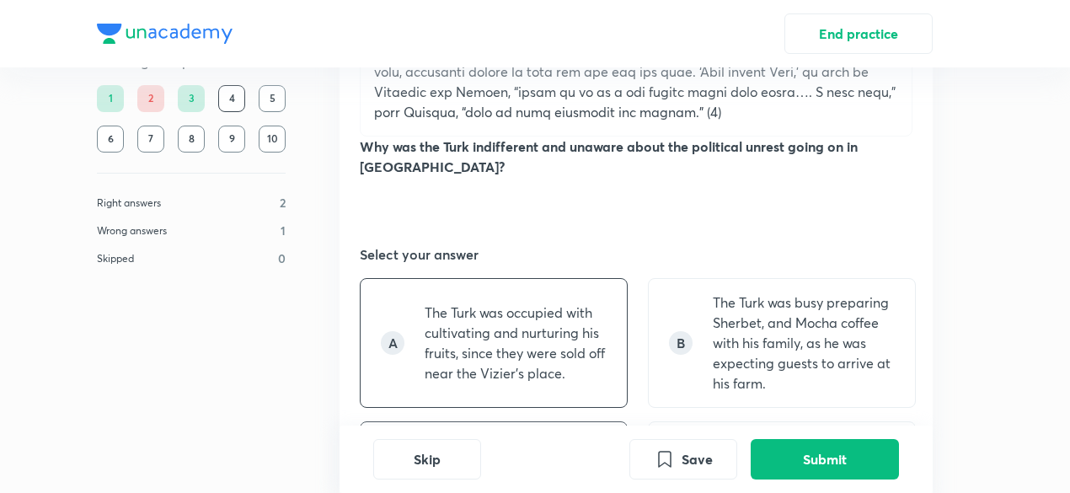
click at [535, 302] on p "The Turk was occupied with cultivating and nurturing his fruits, since they wer…" at bounding box center [516, 342] width 182 height 81
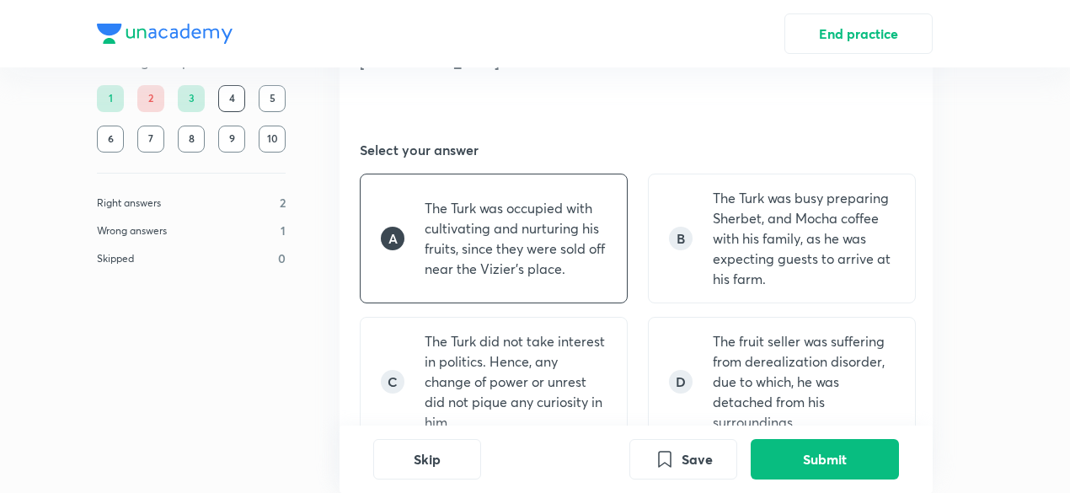
scroll to position [1115, 0]
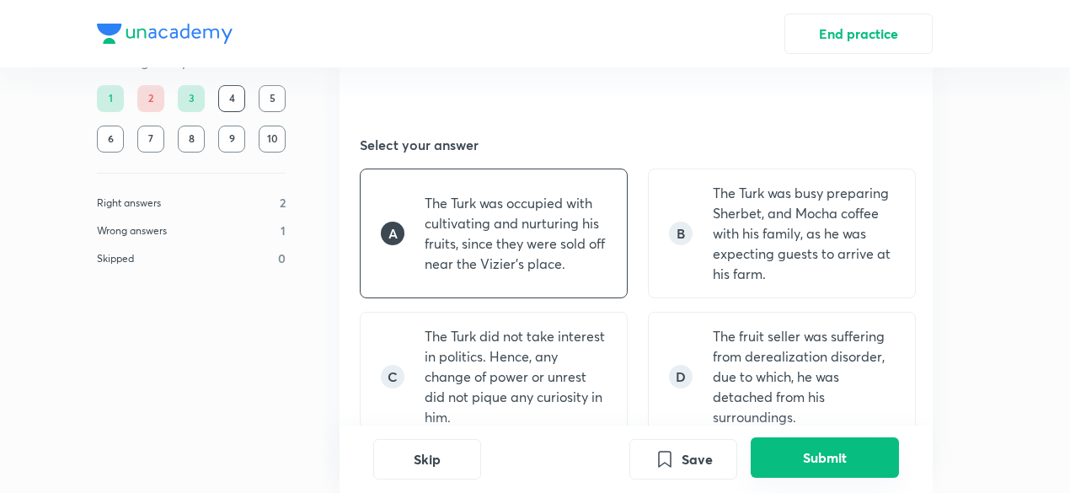
click at [799, 455] on button "Submit" at bounding box center [825, 457] width 148 height 40
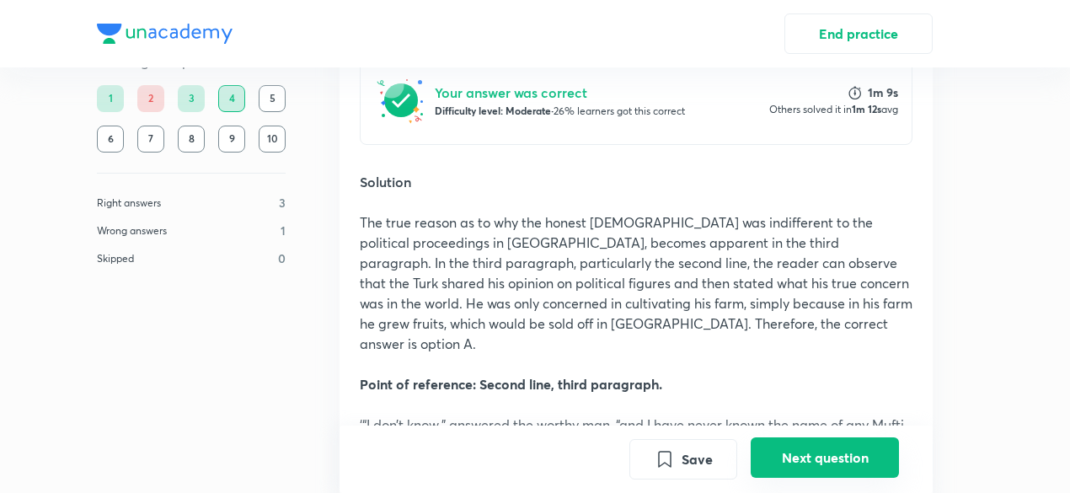
click at [799, 455] on button "Next question" at bounding box center [825, 457] width 148 height 40
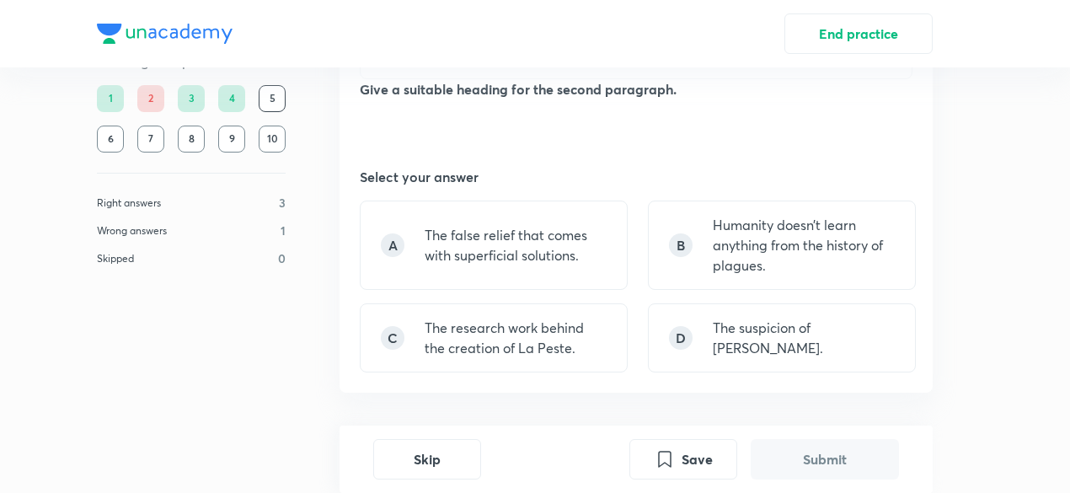
scroll to position [1044, 0]
click at [851, 324] on div "D The suspicion of Dr Rieux." at bounding box center [782, 336] width 268 height 69
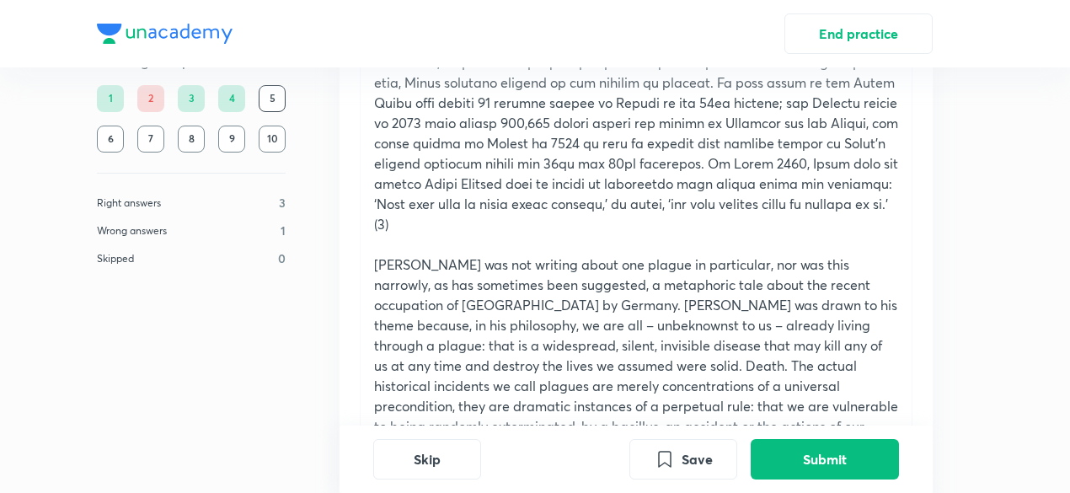
scroll to position [637, 0]
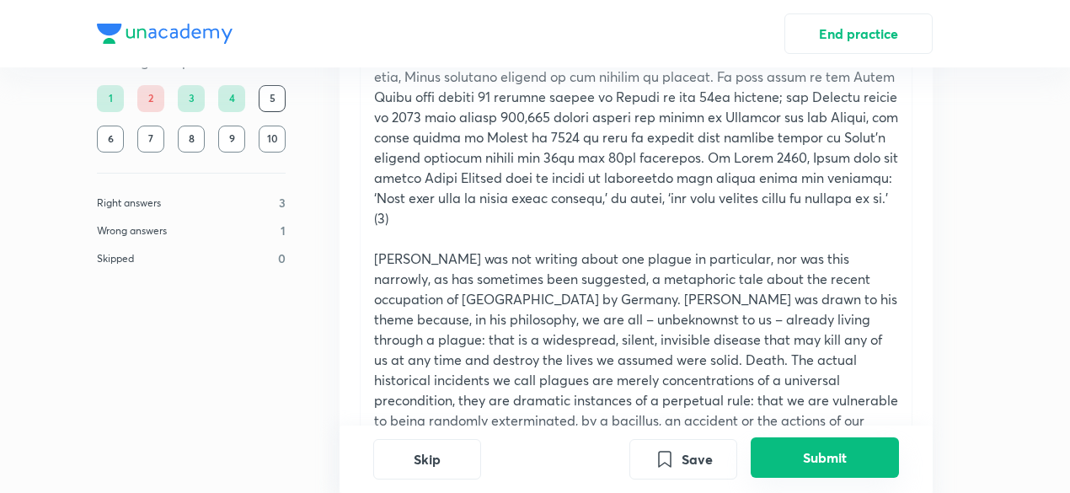
click at [799, 456] on button "Submit" at bounding box center [825, 457] width 148 height 40
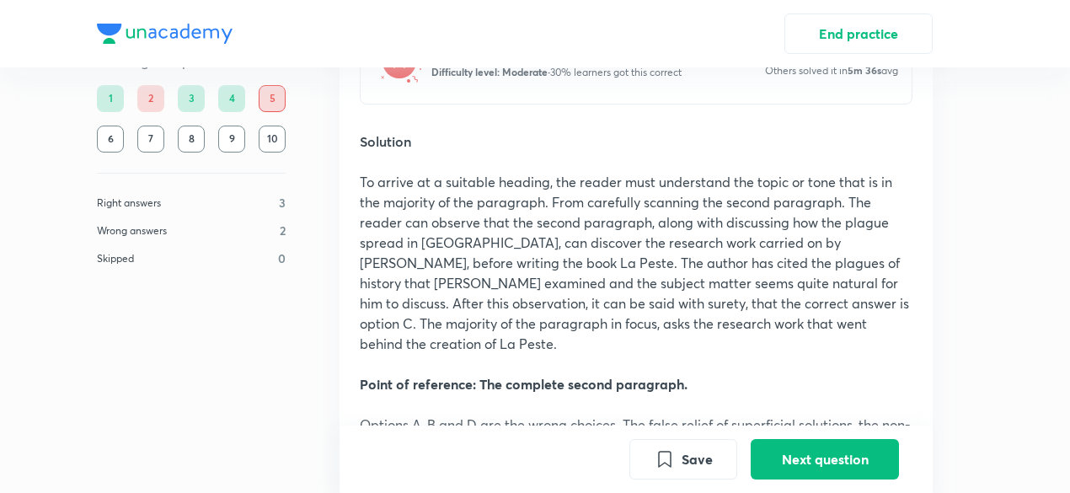
scroll to position [1504, 0]
click at [794, 463] on button "Next question" at bounding box center [825, 457] width 148 height 40
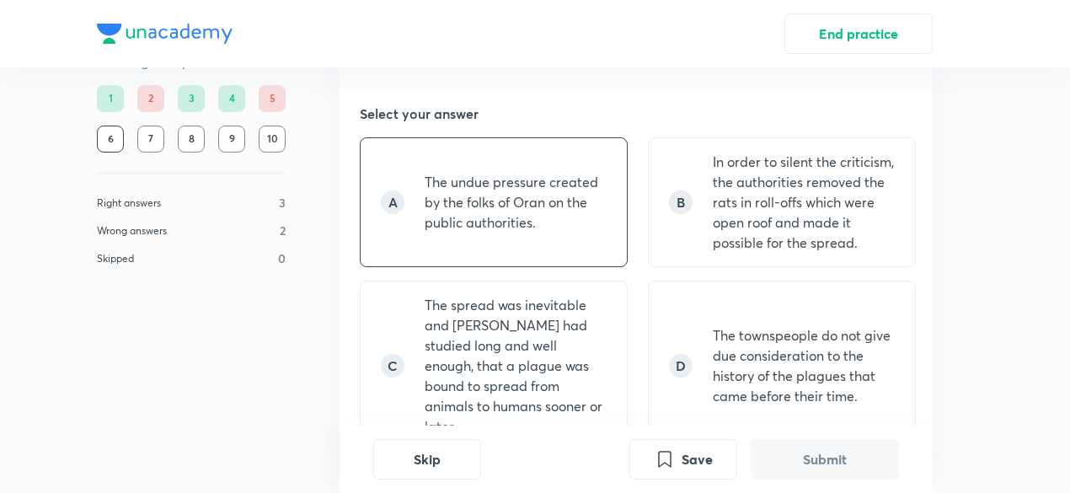
scroll to position [1136, 0]
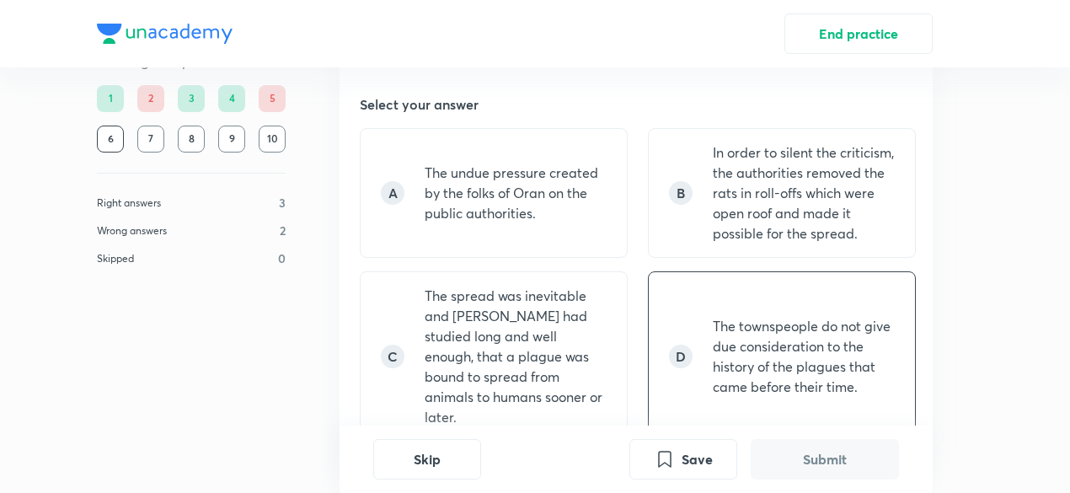
click at [748, 350] on p "The townspeople do not give due consideration to the history of the plagues tha…" at bounding box center [804, 356] width 182 height 81
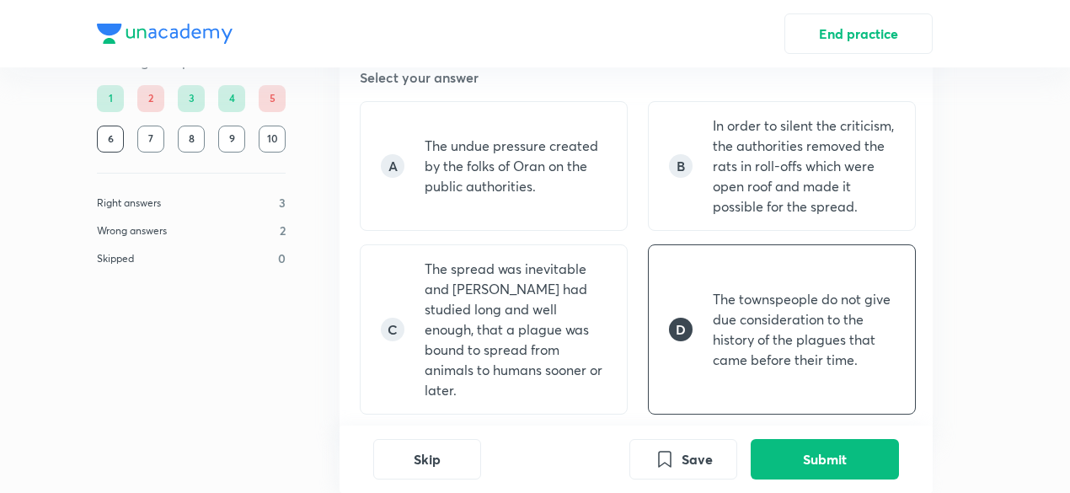
scroll to position [1187, 0]
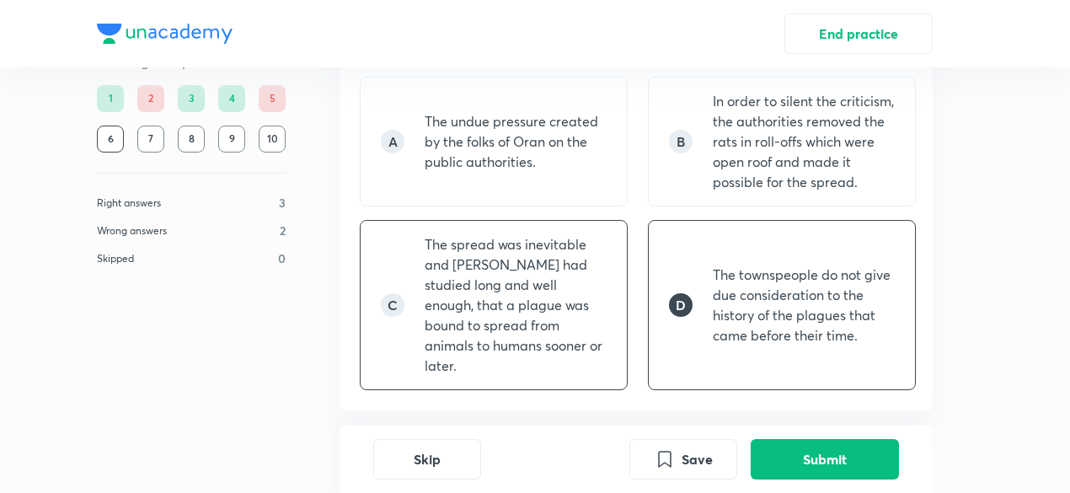
click at [551, 297] on p "The spread was inevitable and Dr Rieux had studied long and well enough, that a…" at bounding box center [516, 305] width 182 height 142
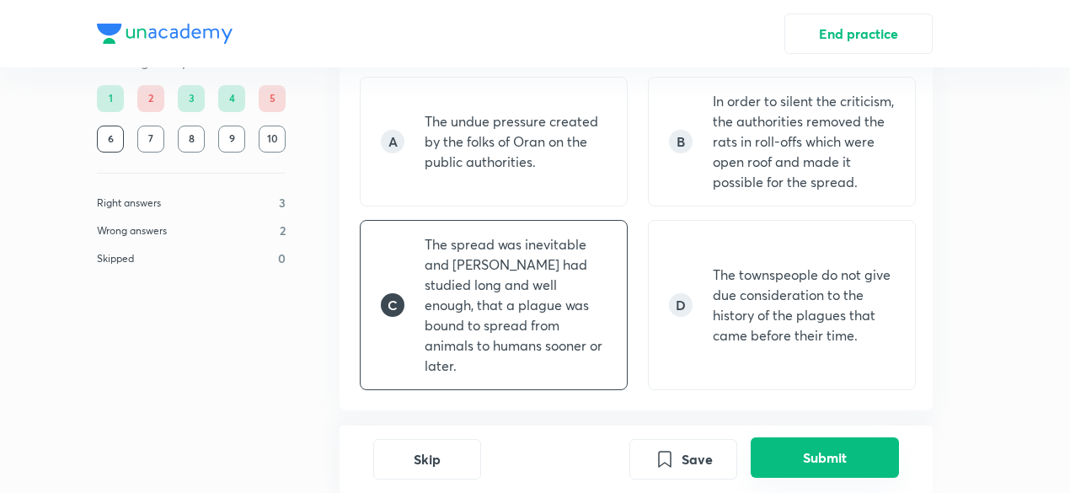
click at [815, 464] on button "Submit" at bounding box center [825, 457] width 148 height 40
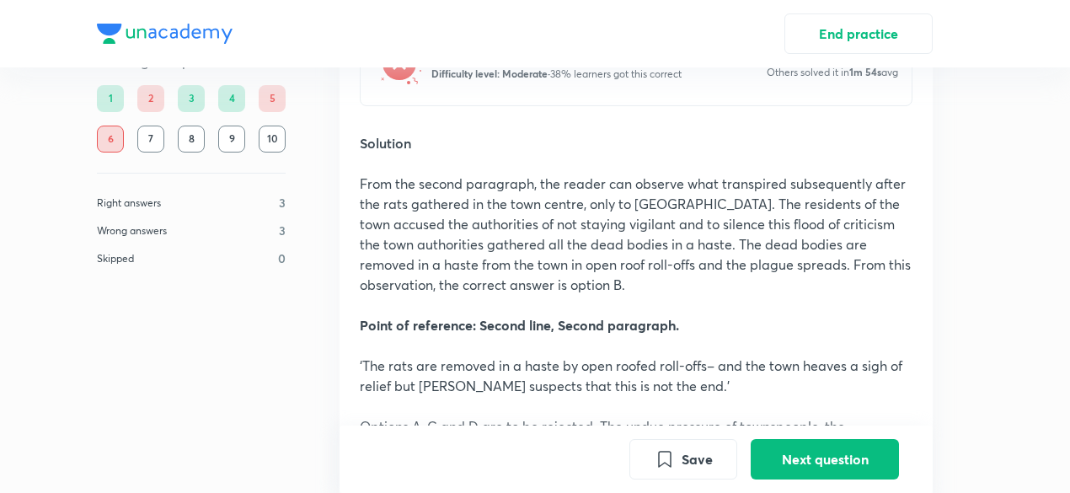
scroll to position [1666, 0]
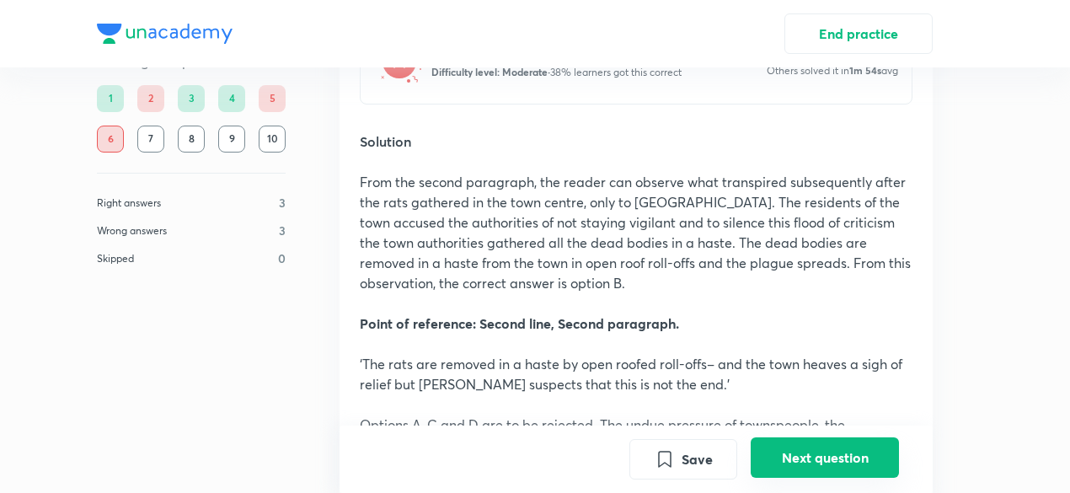
click at [808, 456] on button "Next question" at bounding box center [825, 457] width 148 height 40
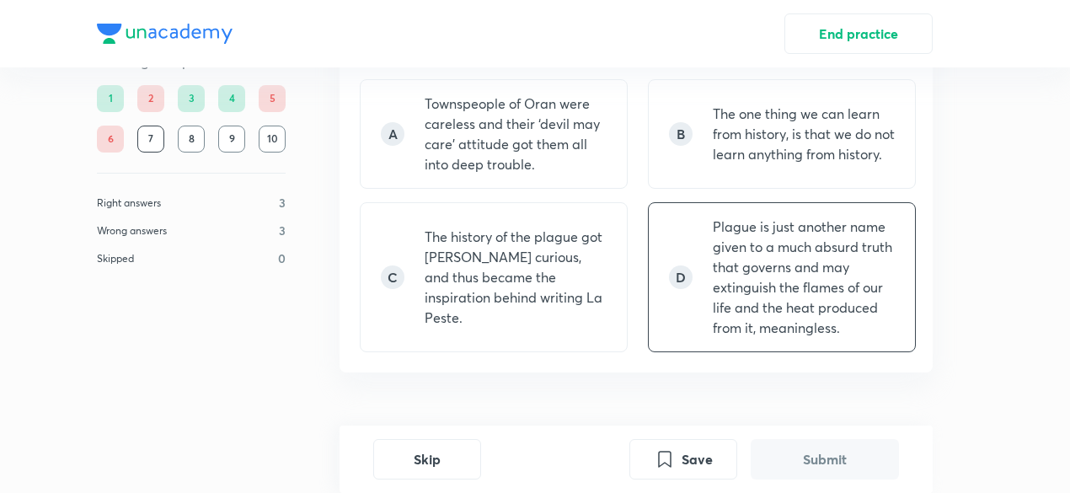
scroll to position [1148, 0]
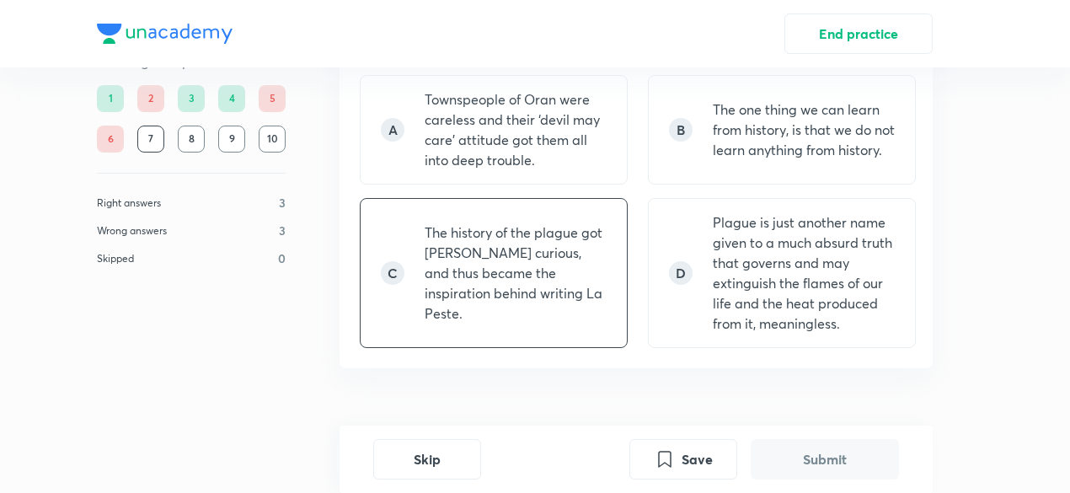
click at [492, 309] on p "The history of the plague got Camus curious, and thus became the inspiration be…" at bounding box center [516, 272] width 182 height 101
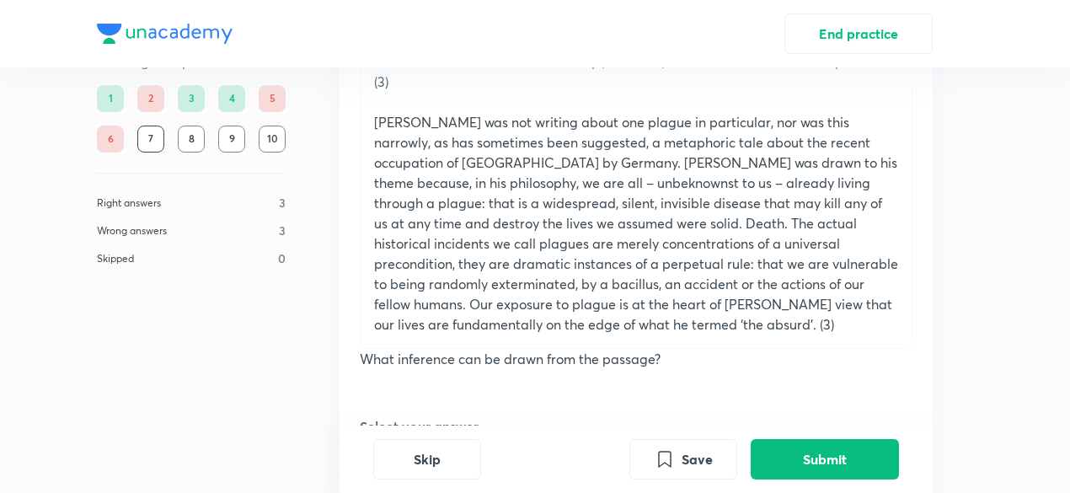
scroll to position [0, 0]
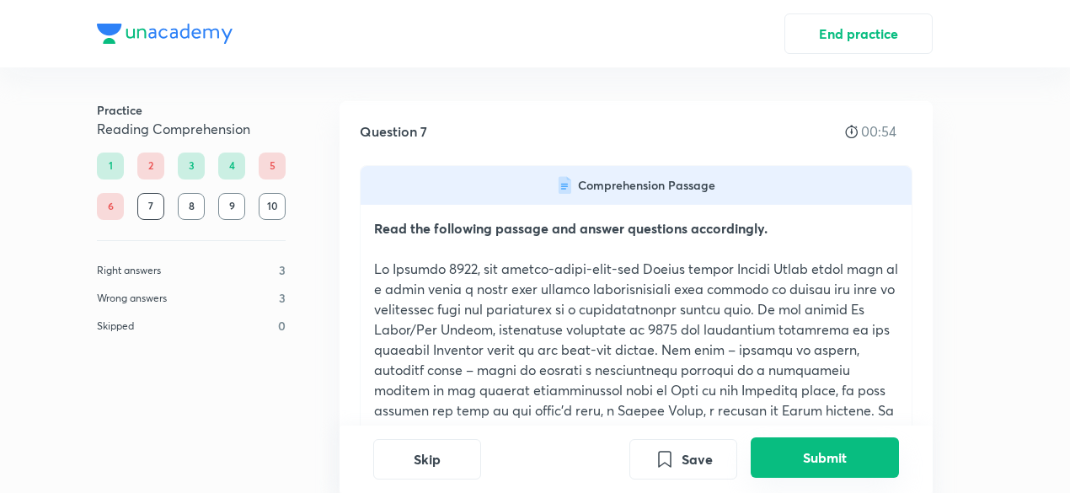
click at [802, 442] on button "Submit" at bounding box center [825, 457] width 148 height 40
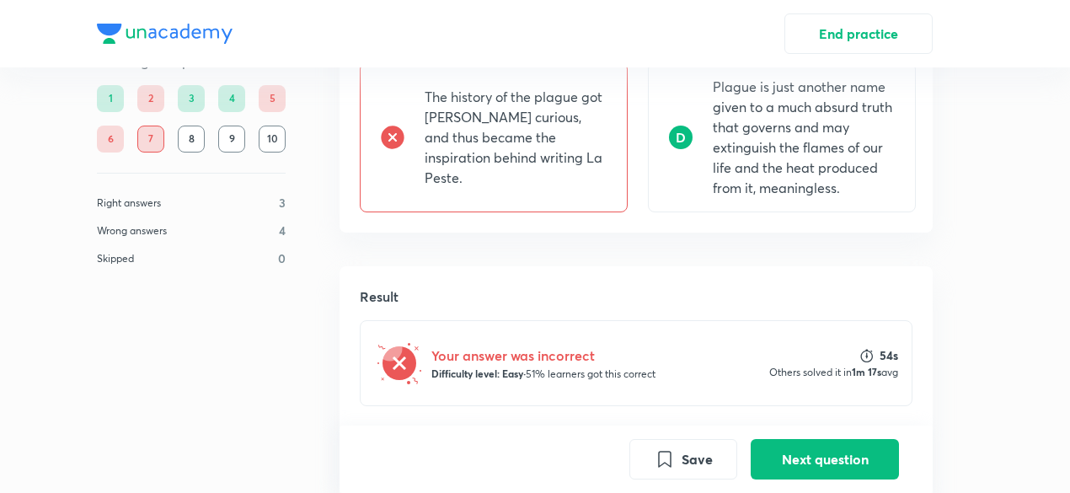
scroll to position [1285, 0]
click at [837, 468] on button "Next question" at bounding box center [825, 457] width 148 height 40
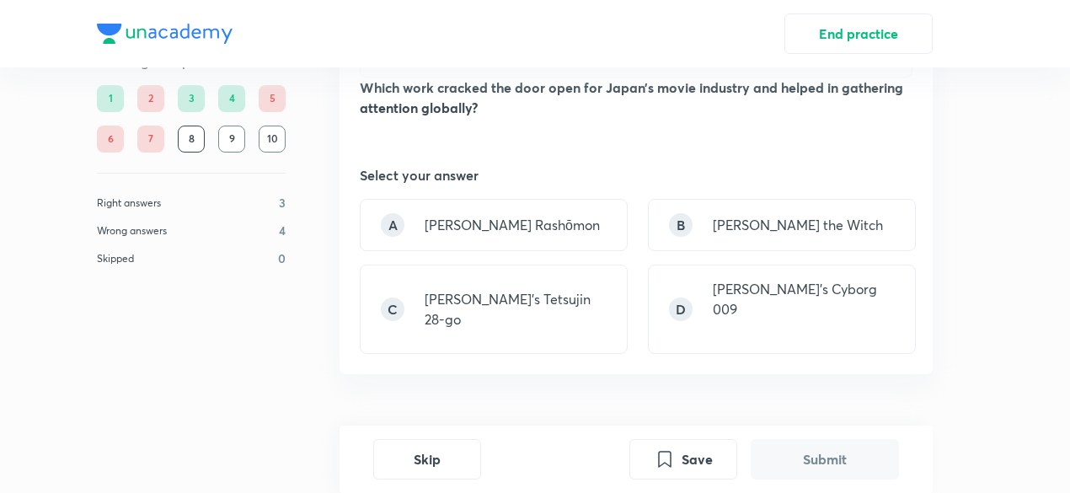
scroll to position [1045, 0]
click at [524, 251] on div "A Akira Kurosawa’s Rashōmon" at bounding box center [494, 225] width 268 height 52
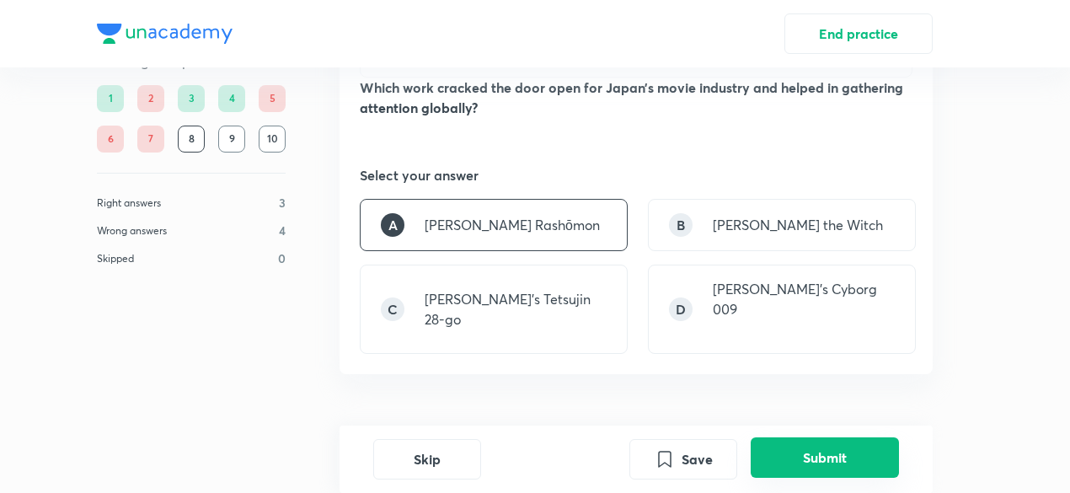
click at [802, 458] on button "Submit" at bounding box center [825, 457] width 148 height 40
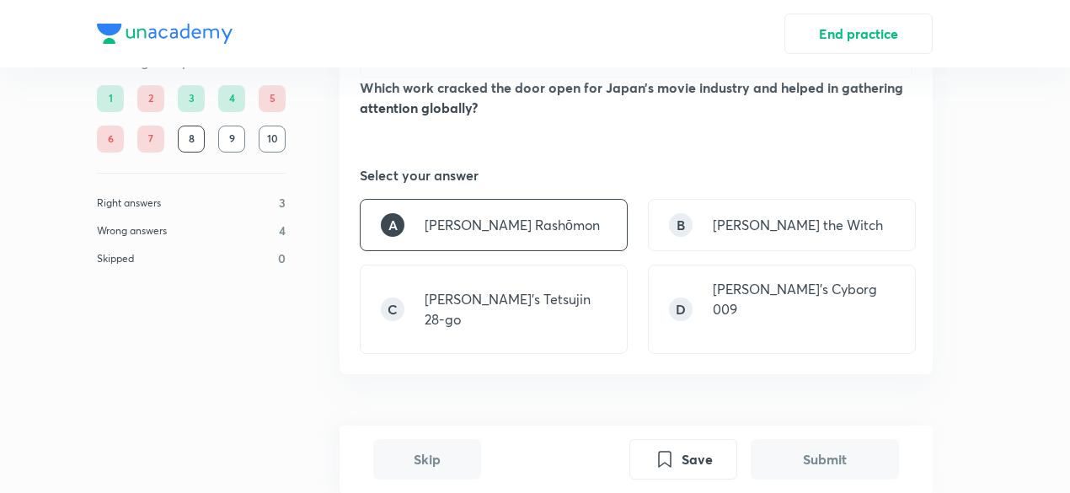
scroll to position [1451, 0]
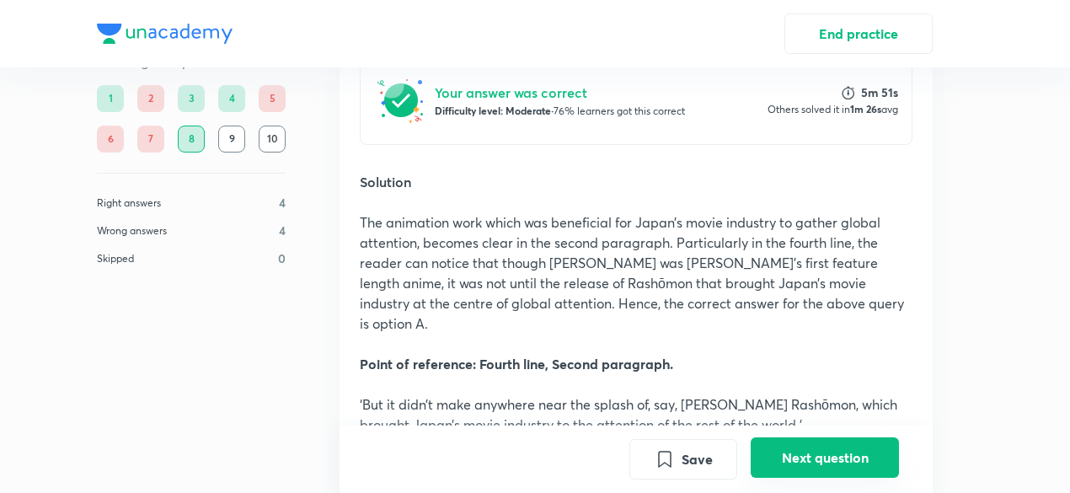
click at [802, 458] on button "Next question" at bounding box center [825, 457] width 148 height 40
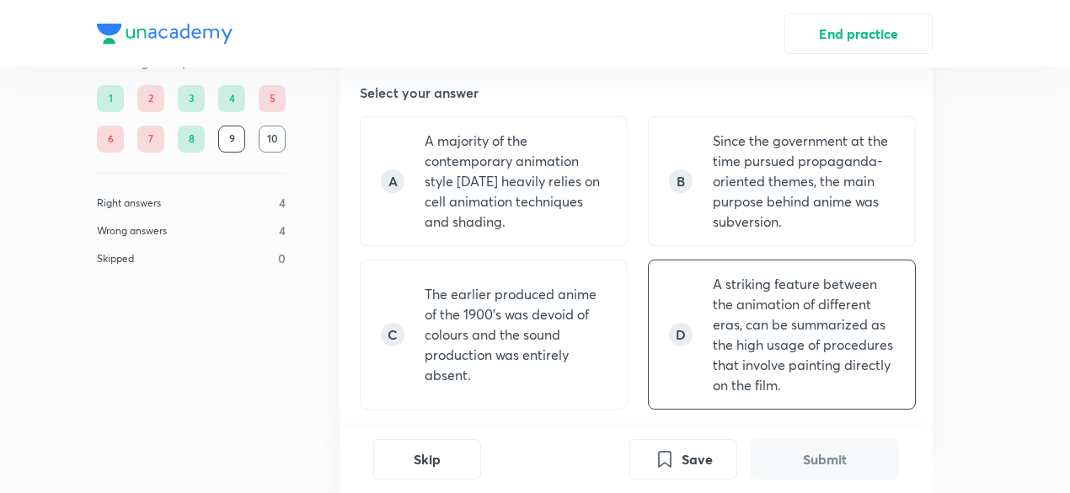
scroll to position [1157, 0]
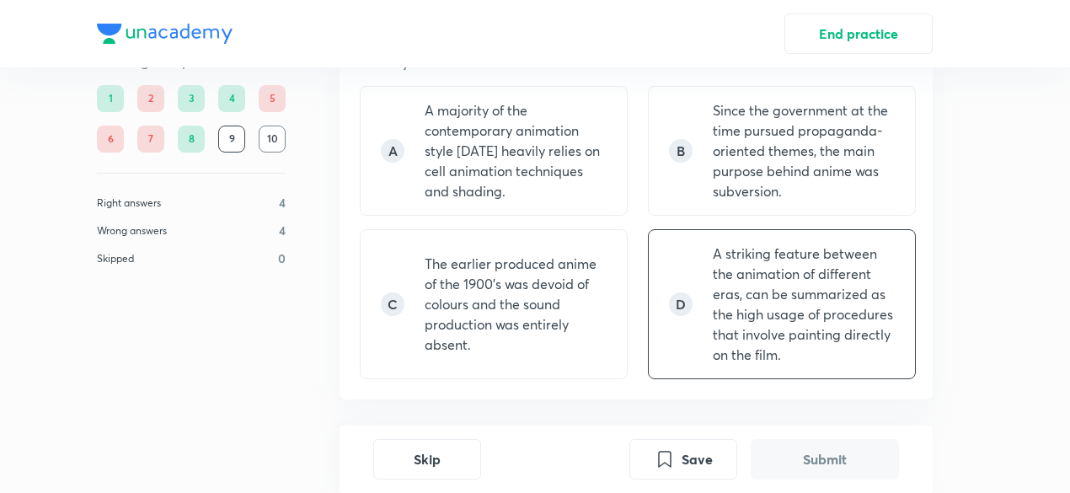
click at [769, 307] on p "A striking feature between the animation of different eras, can be summarized a…" at bounding box center [804, 303] width 182 height 121
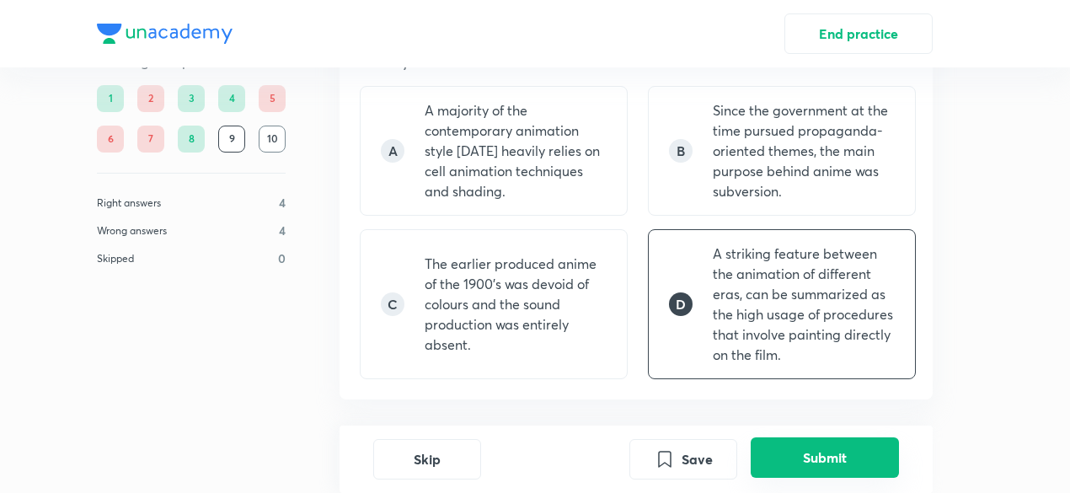
click at [810, 455] on button "Submit" at bounding box center [825, 457] width 148 height 40
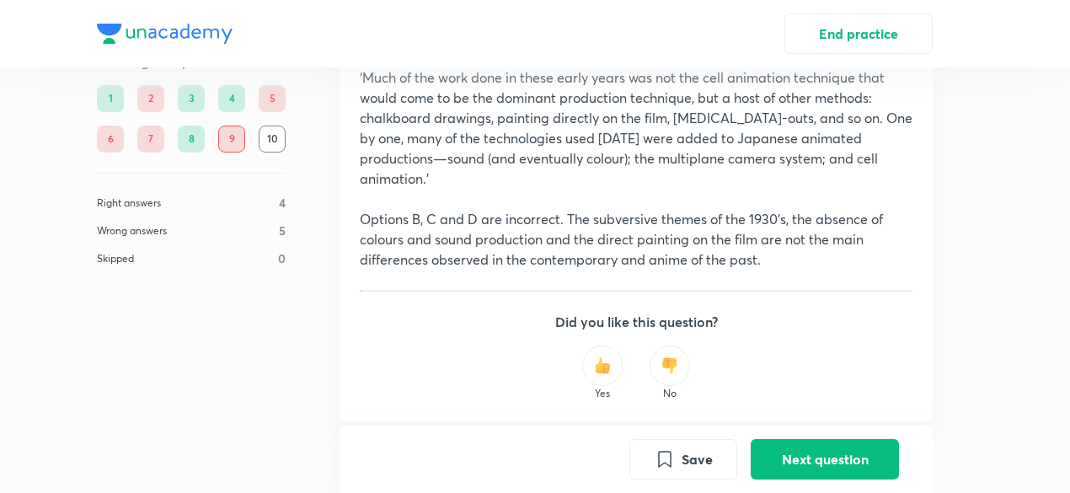
scroll to position [1904, 0]
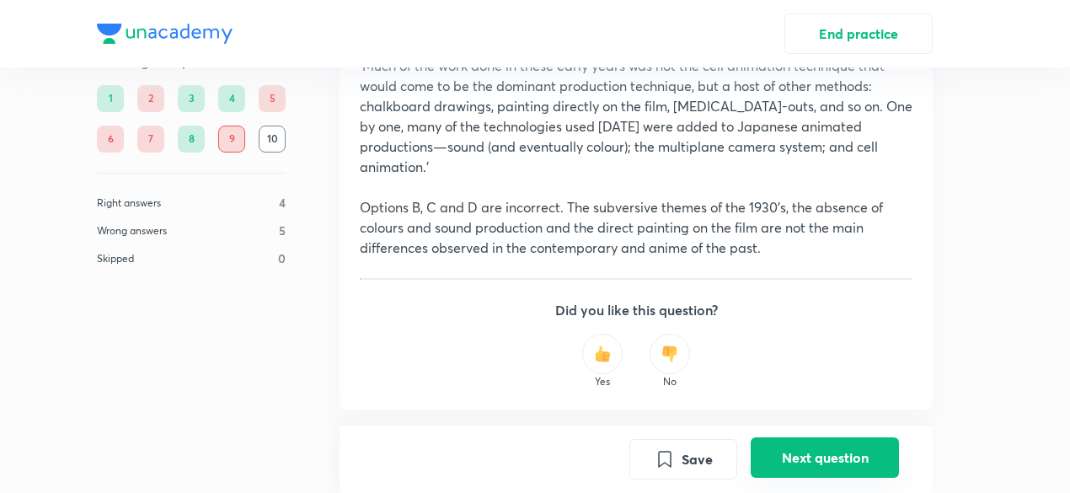
click at [822, 462] on button "Next question" at bounding box center [825, 457] width 148 height 40
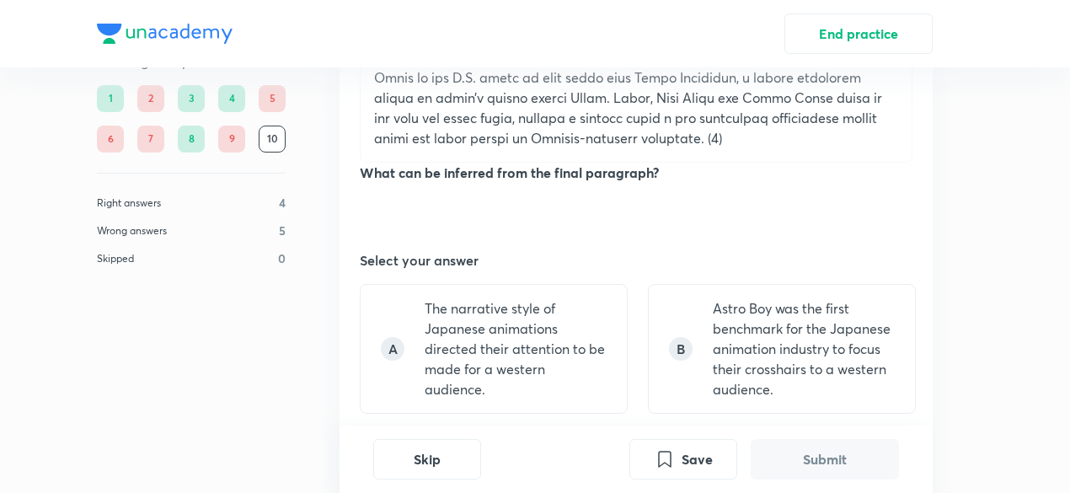
scroll to position [964, 0]
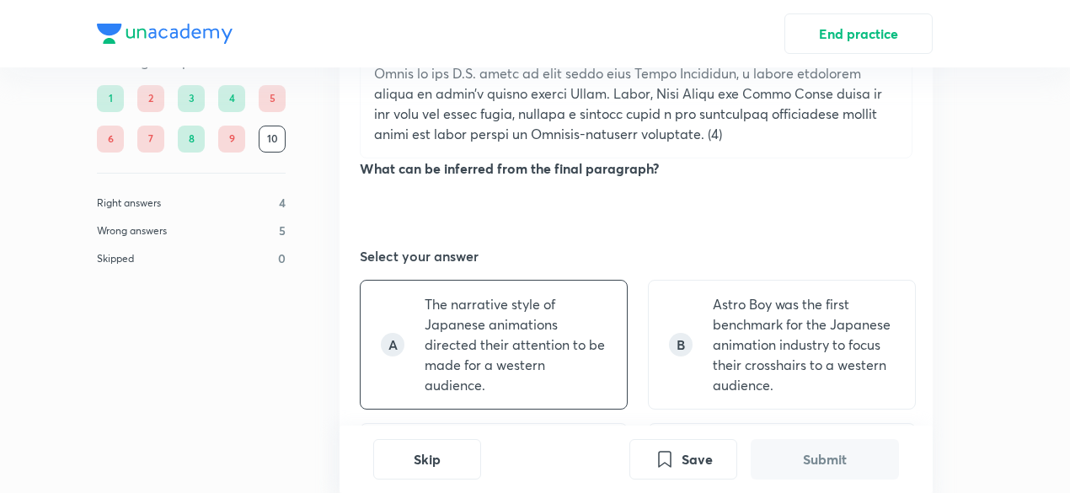
click at [536, 368] on p "The narrative style of Japanese animations directed their attention to be made …" at bounding box center [516, 344] width 182 height 101
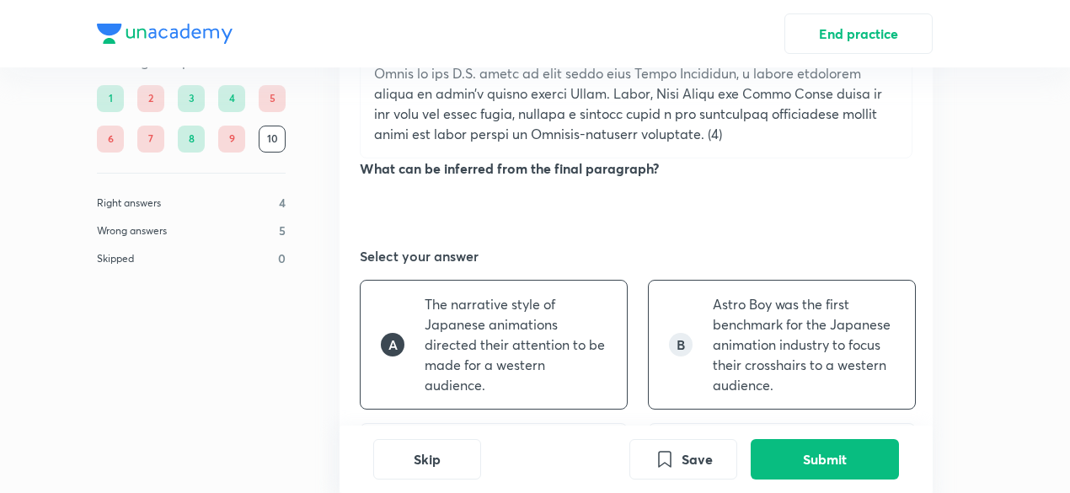
click at [751, 345] on p "Astro Boy was the first benchmark for the Japanese animation industry to focus …" at bounding box center [804, 344] width 182 height 101
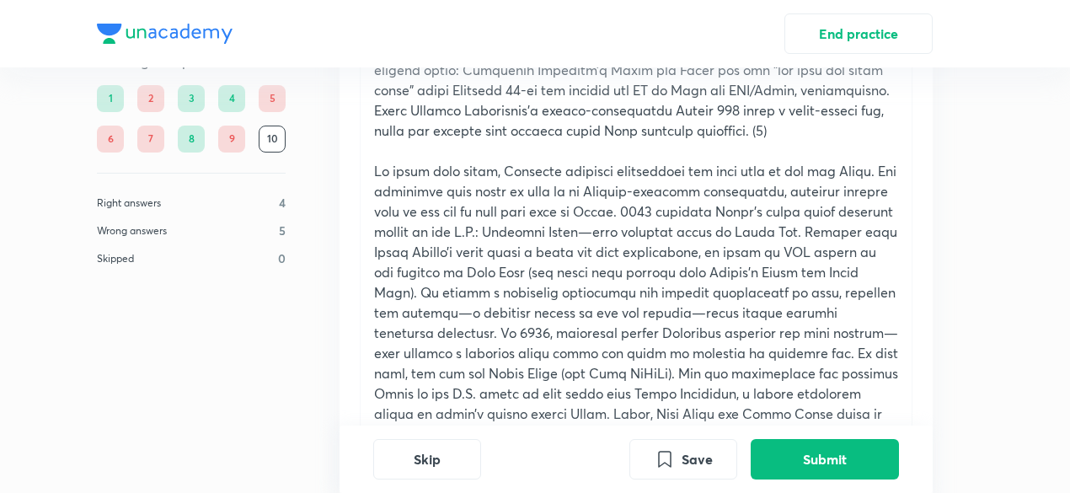
scroll to position [643, 0]
click at [818, 450] on button "Submit" at bounding box center [825, 457] width 148 height 40
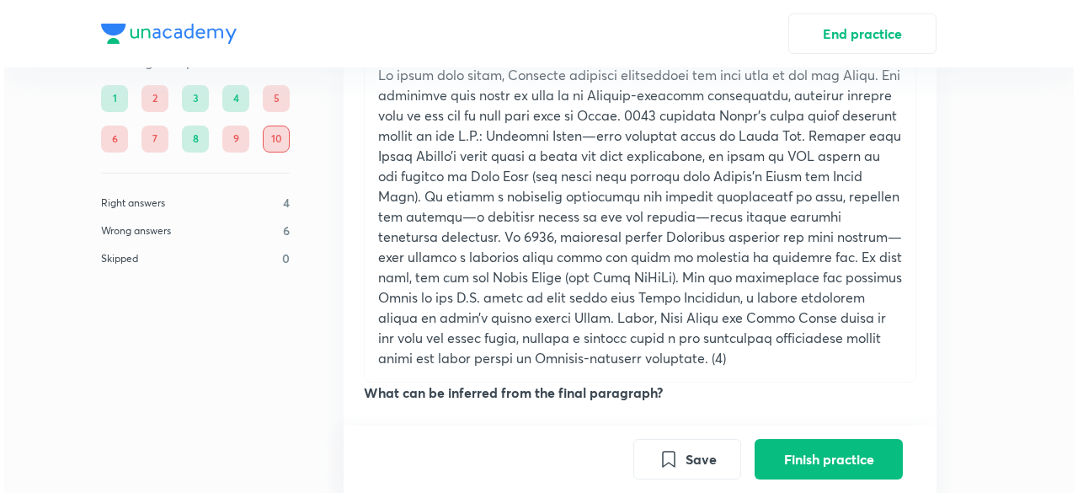
scroll to position [735, 0]
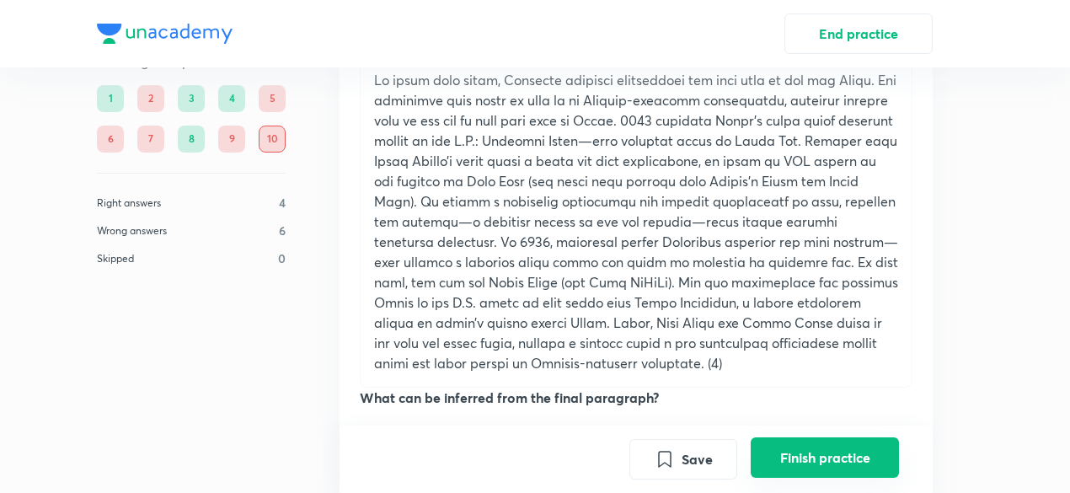
click at [809, 461] on button "Finish practice" at bounding box center [825, 457] width 148 height 40
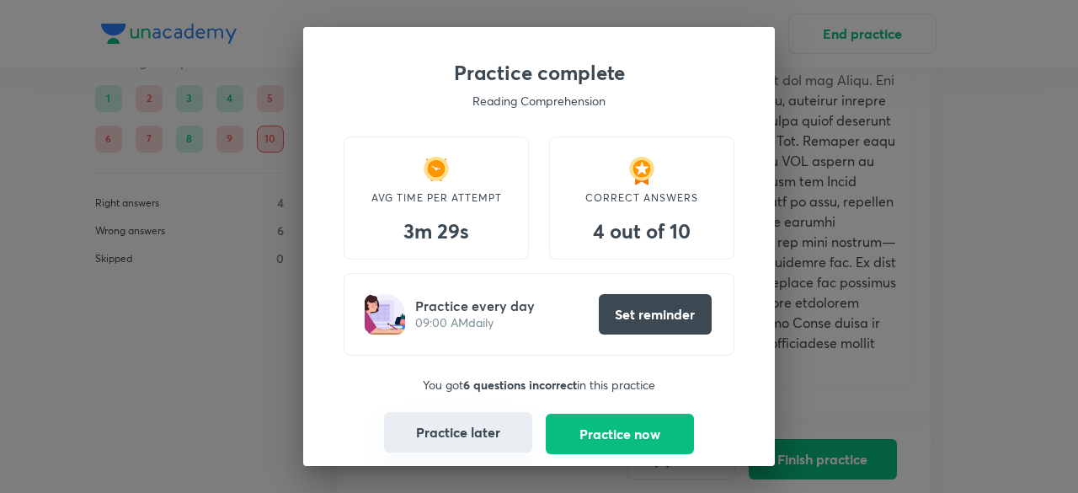
click at [468, 440] on button "Practice later" at bounding box center [458, 432] width 148 height 40
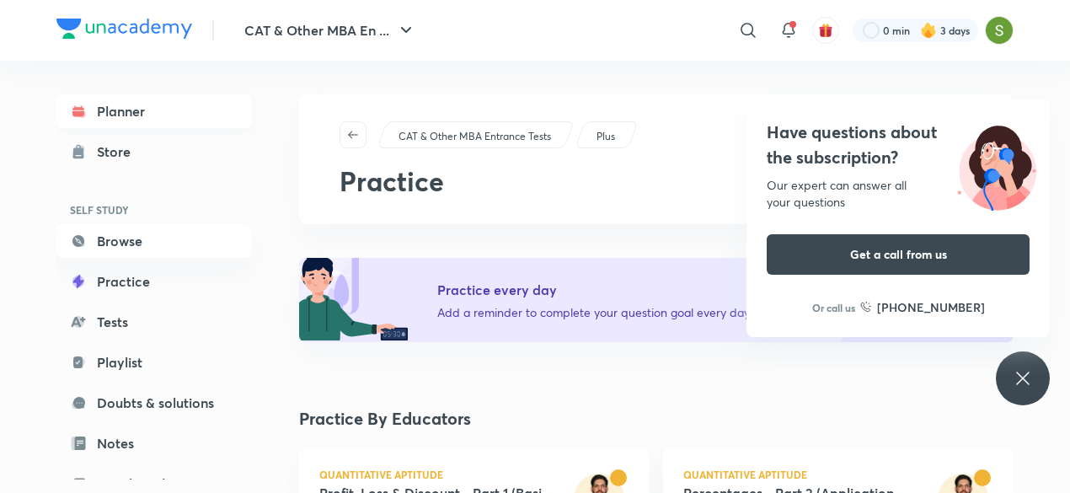
click at [175, 116] on link "Planner" at bounding box center [153, 111] width 195 height 34
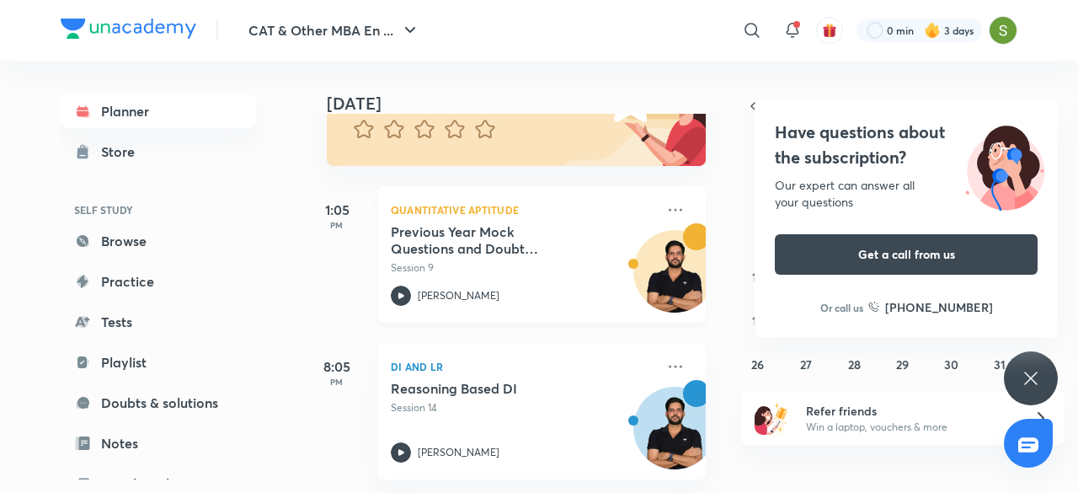
scroll to position [194, 3]
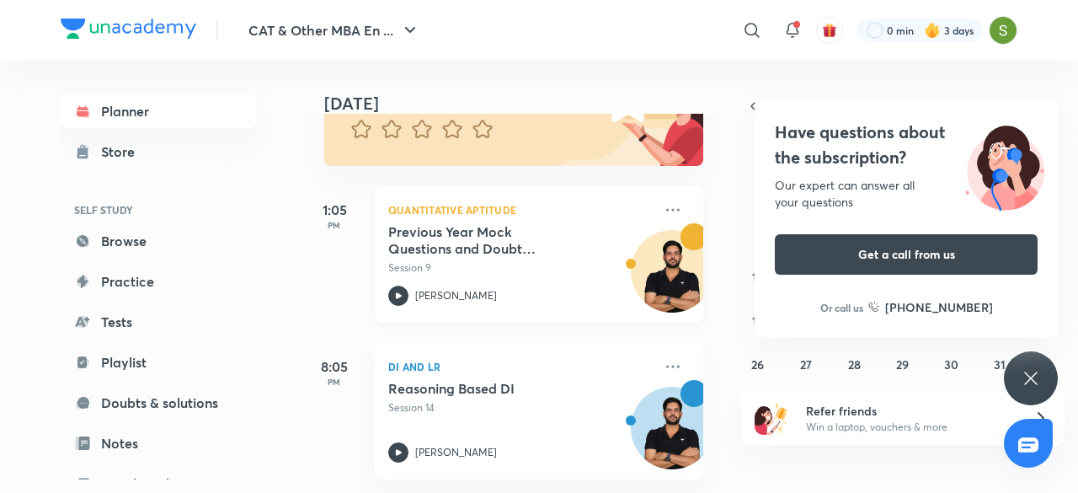
click at [441, 269] on div "Previous Year Mock Questions and Doubt Clearing Session 9 Ravi Kumar" at bounding box center [520, 264] width 265 height 83
click at [1031, 378] on icon at bounding box center [1030, 378] width 13 height 13
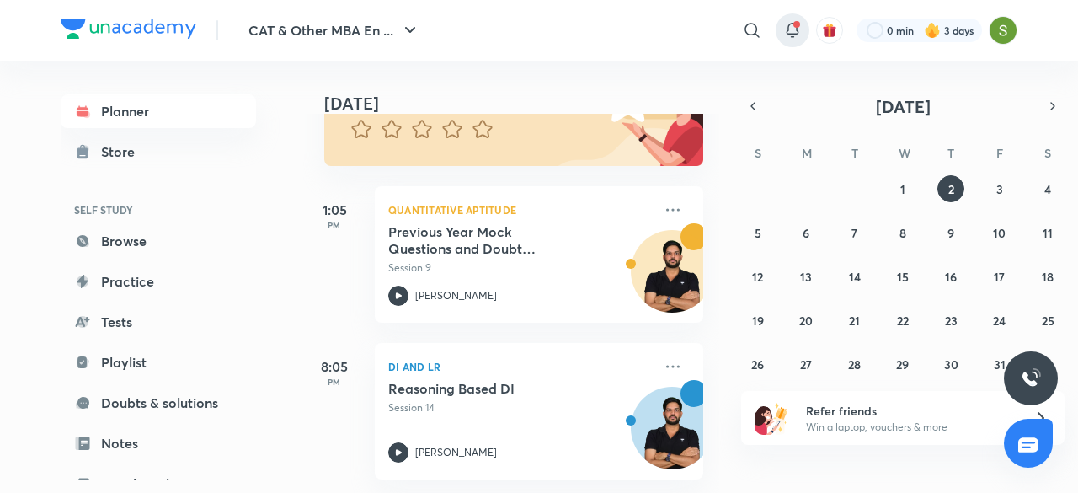
click at [800, 32] on icon at bounding box center [793, 30] width 20 height 20
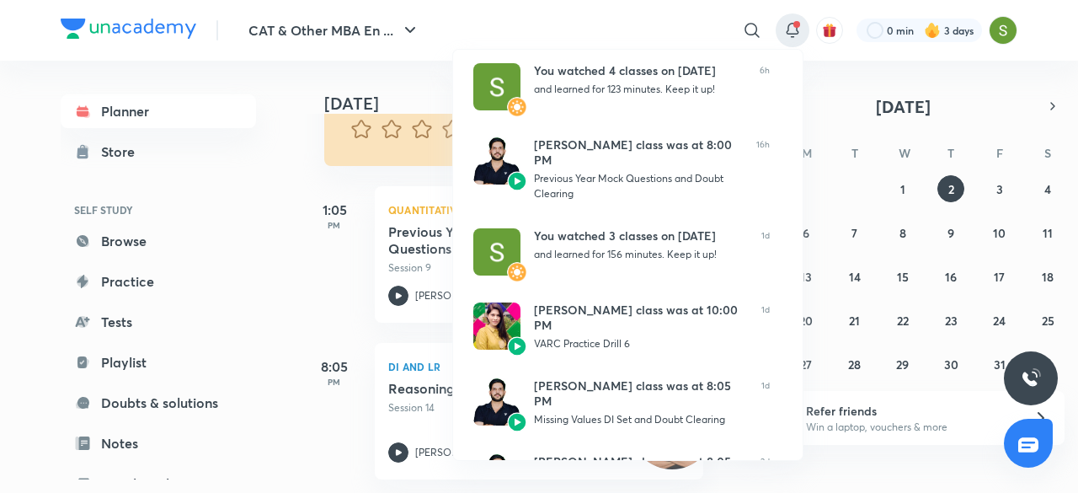
click at [252, 248] on div at bounding box center [539, 246] width 1078 height 493
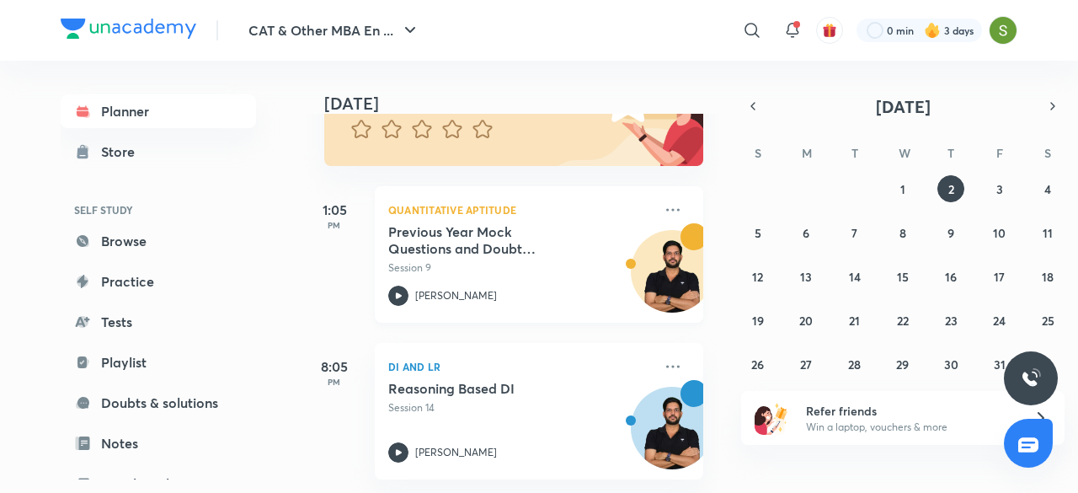
scroll to position [0, 3]
